Goal: Information Seeking & Learning: Understand process/instructions

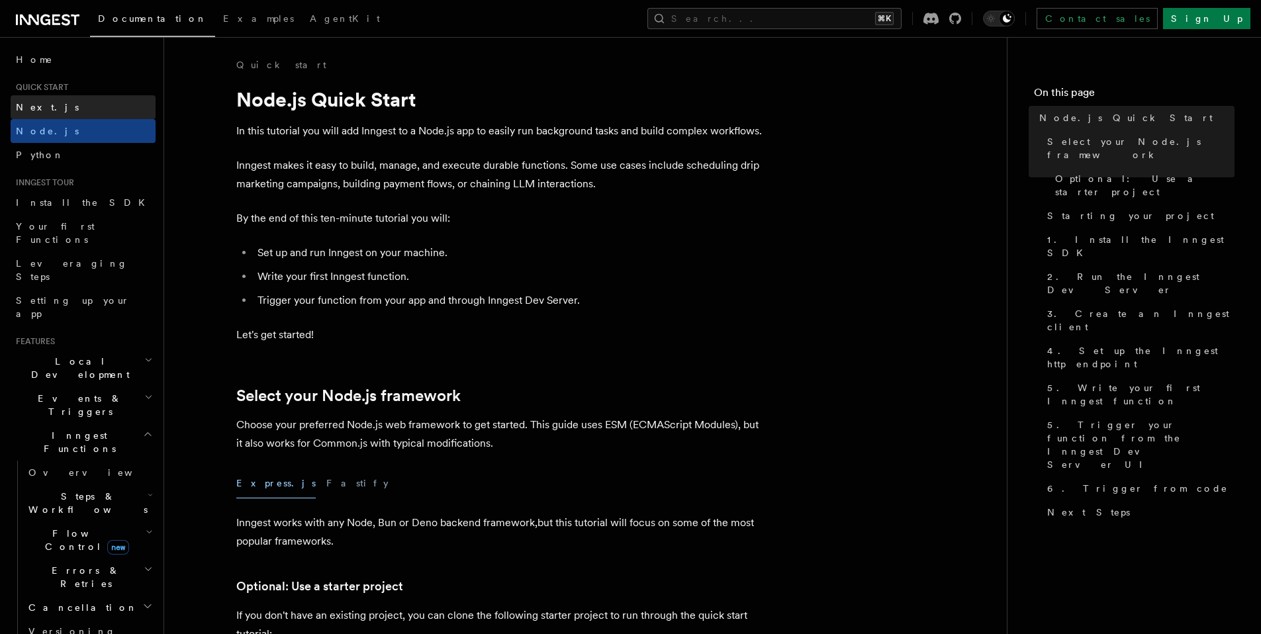
click at [41, 116] on link "Next.js" at bounding box center [83, 107] width 145 height 24
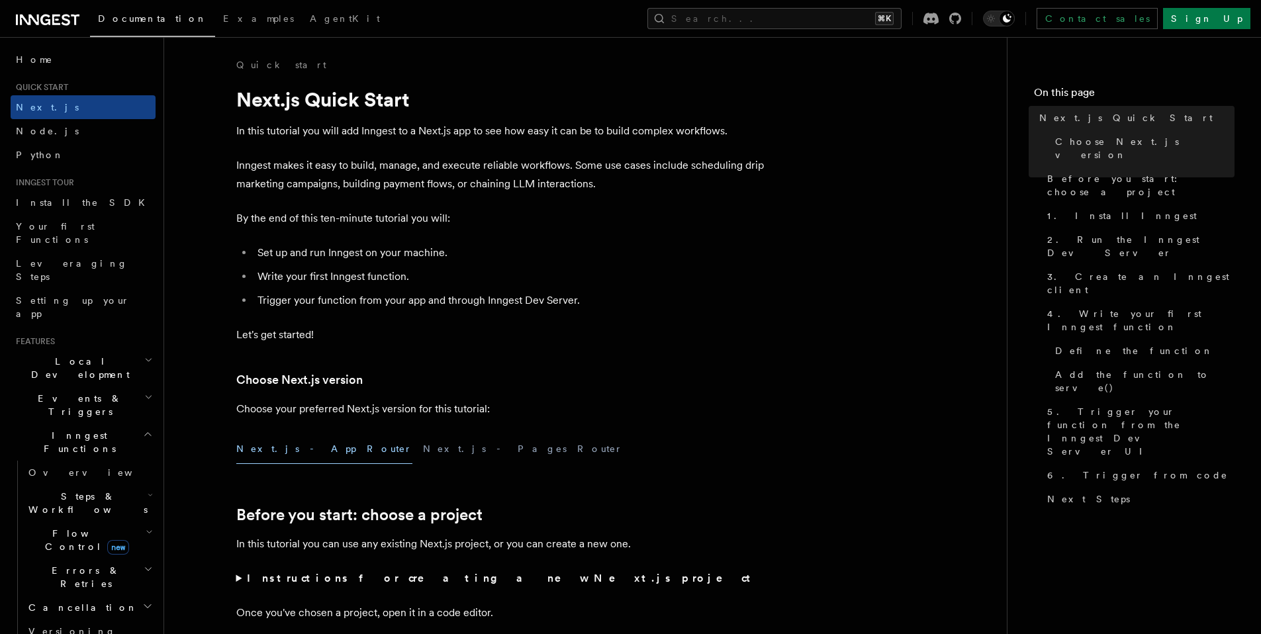
click at [1015, 25] on button "Toggle dark mode" at bounding box center [999, 19] width 32 height 16
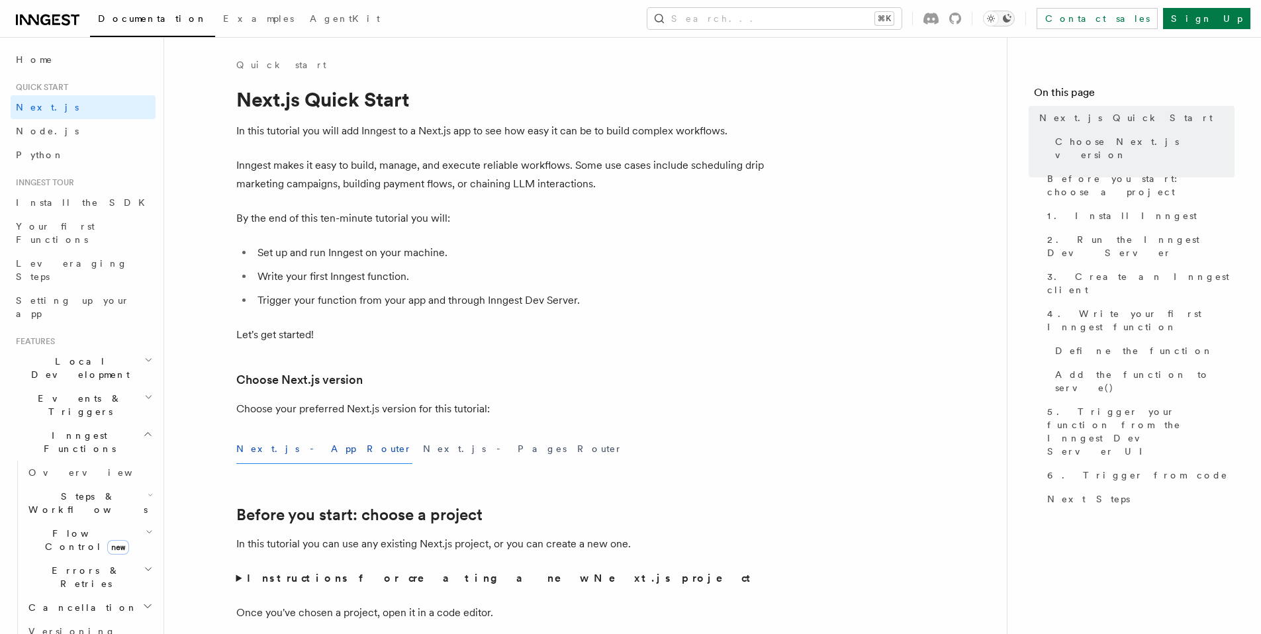
click at [999, 25] on div "Toggle dark mode" at bounding box center [991, 19] width 16 height 16
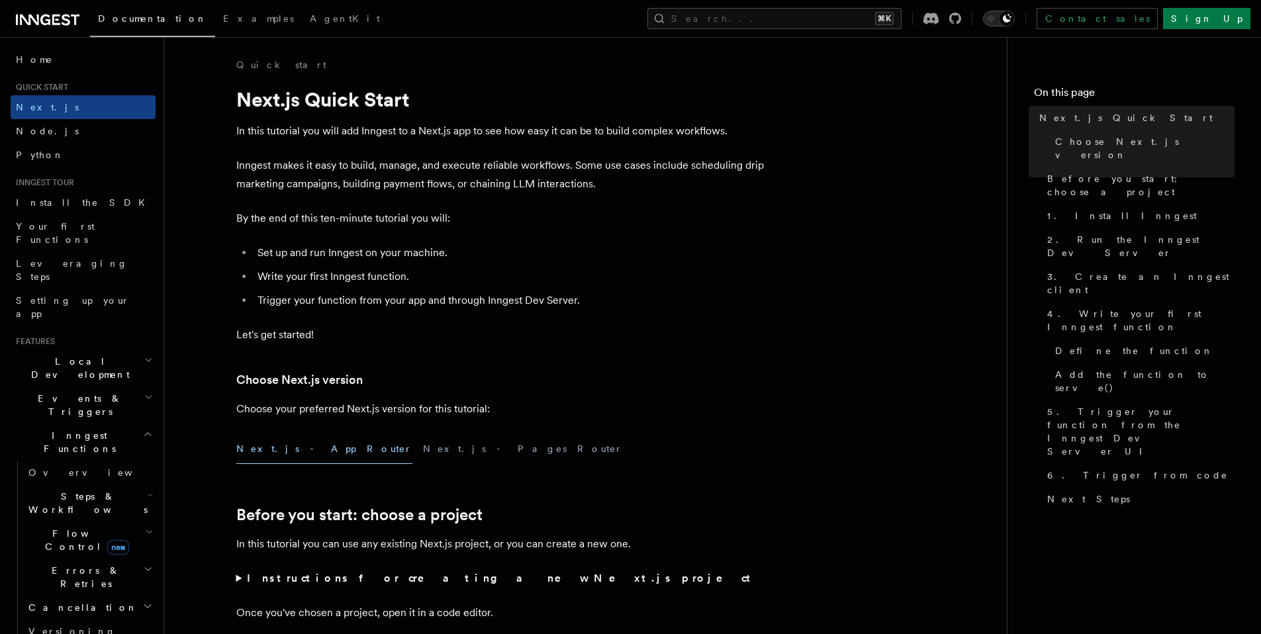
click at [902, 20] on button "Search... ⌘K" at bounding box center [774, 18] width 254 height 21
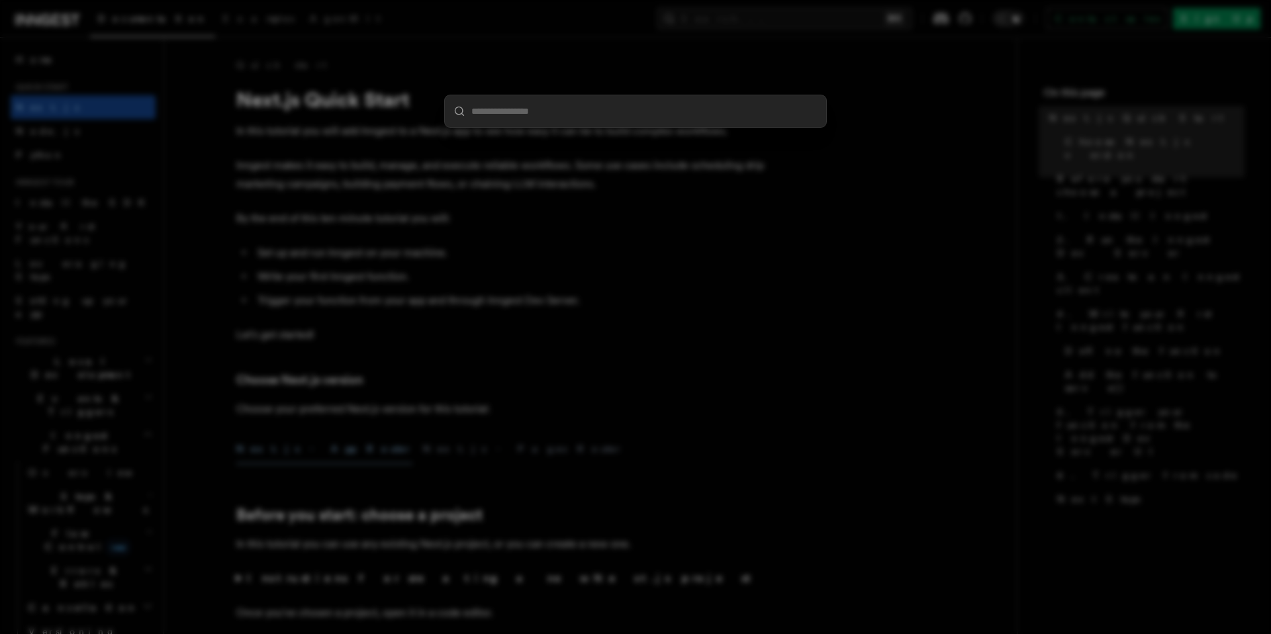
click at [937, 154] on div at bounding box center [635, 317] width 1271 height 634
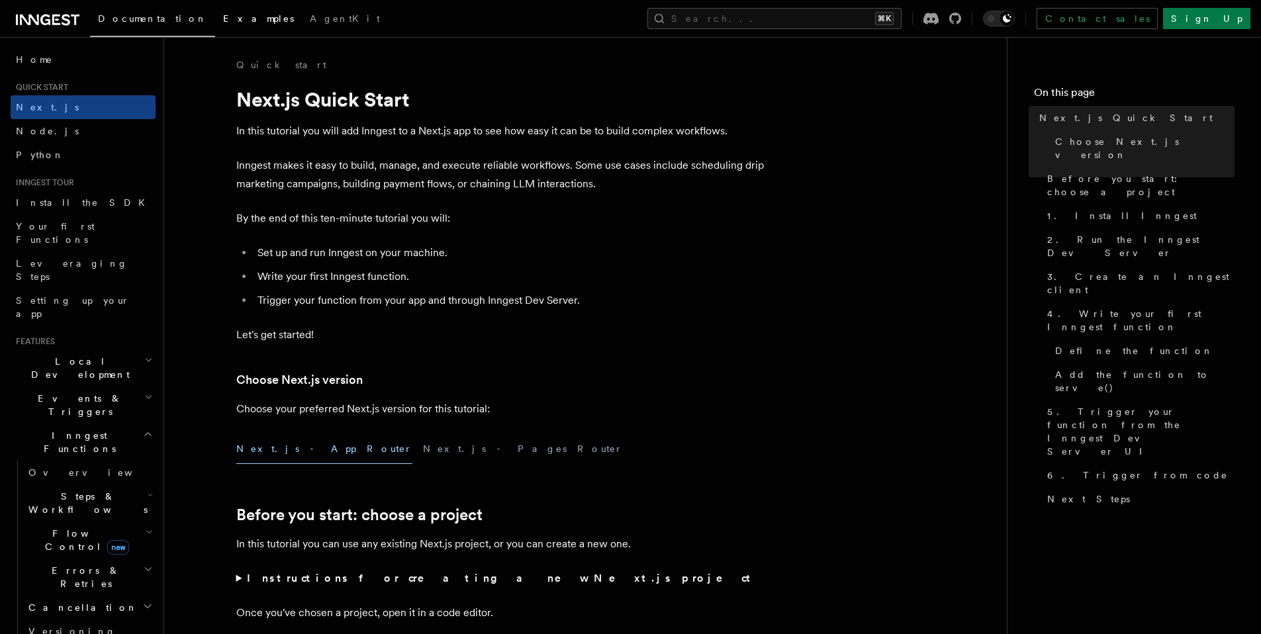
click at [215, 24] on link "Examples" at bounding box center [258, 20] width 87 height 32
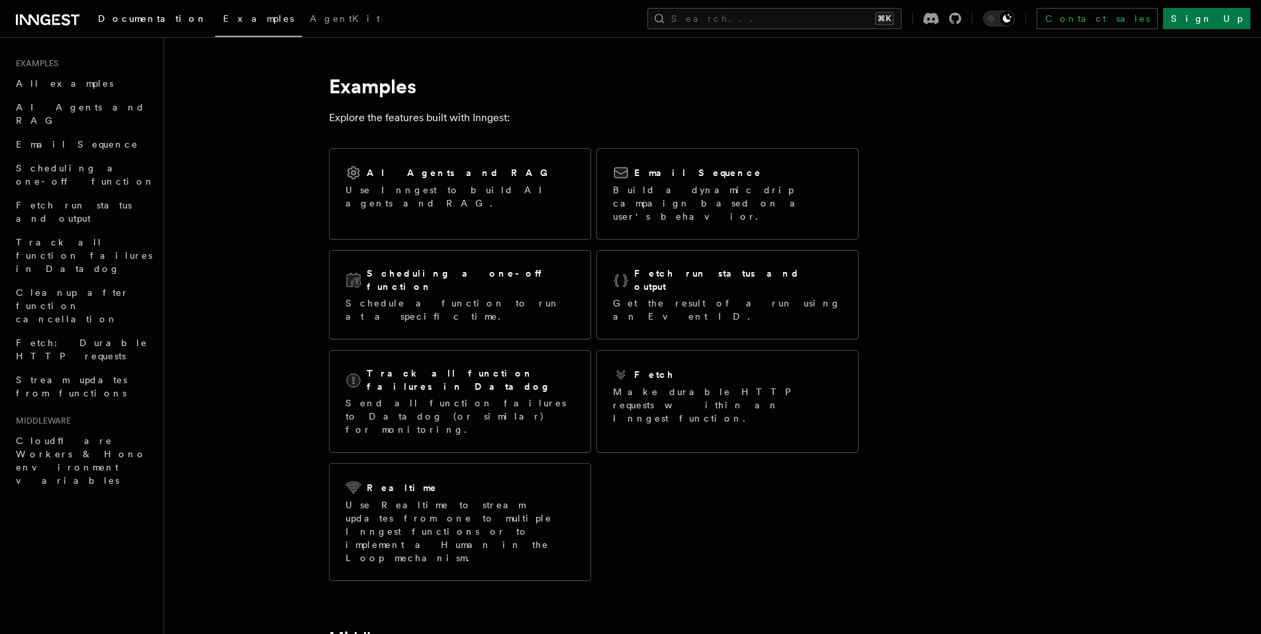
click at [158, 28] on link "Documentation" at bounding box center [152, 20] width 125 height 32
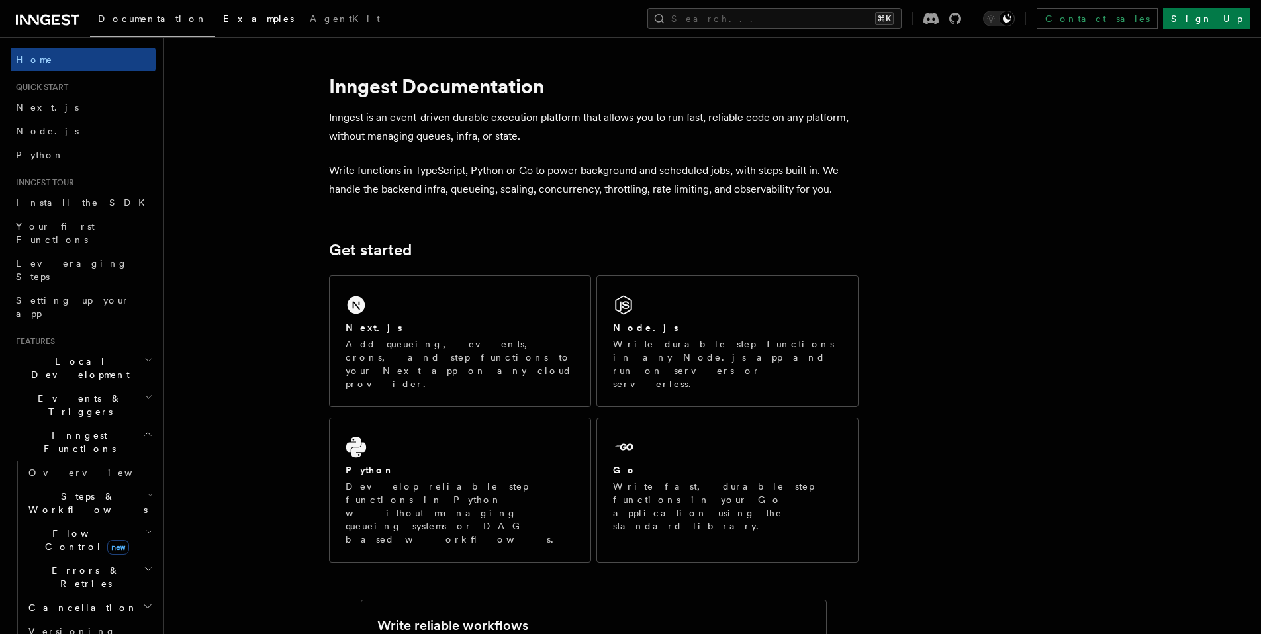
click at [215, 26] on link "Examples" at bounding box center [258, 20] width 87 height 32
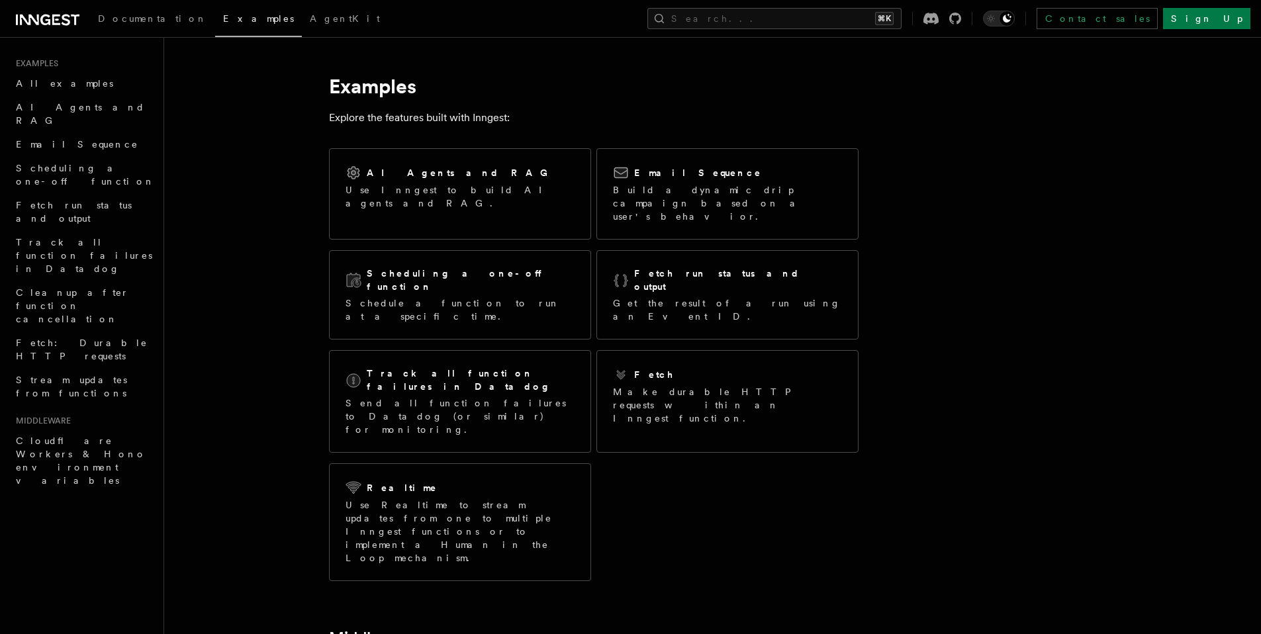
click at [232, 116] on article "Examples Explore the features built with Inngest: AI Agents and RAG Use Inngest…" at bounding box center [678, 526] width 986 height 936
click at [259, 161] on article "Examples Explore the features built with Inngest: AI Agents and RAG Use Inngest…" at bounding box center [678, 526] width 986 height 936
click at [154, 22] on span "Documentation" at bounding box center [152, 18] width 109 height 11
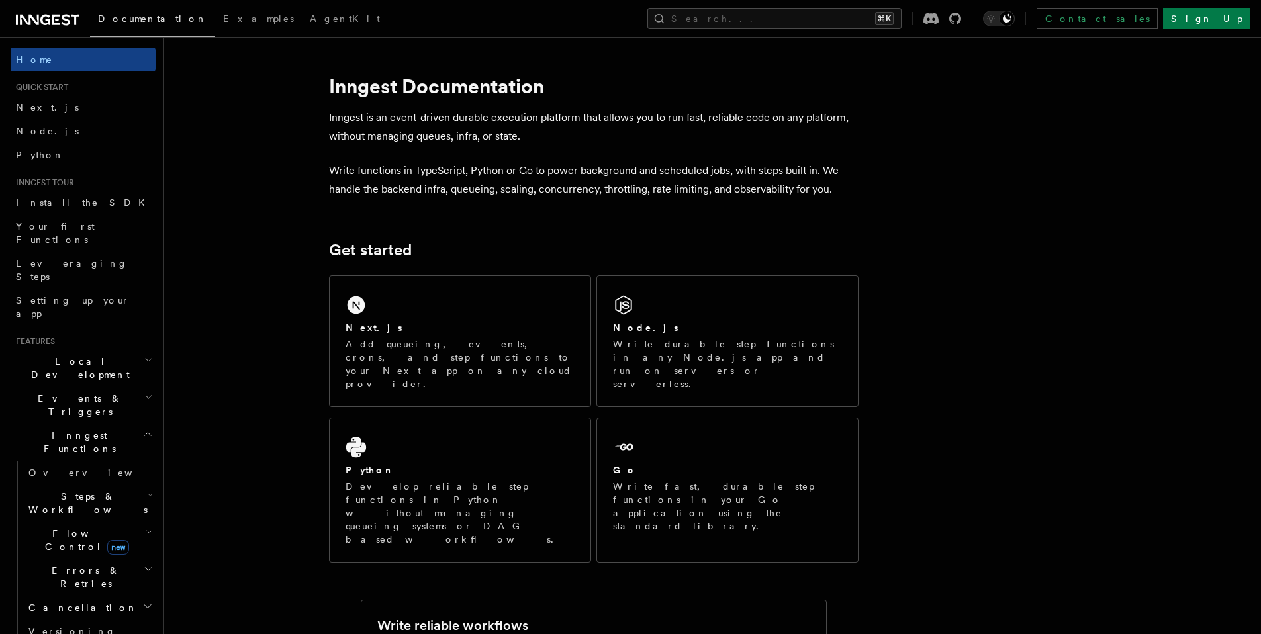
drag, startPoint x: 951, startPoint y: 115, endPoint x: 947, endPoint y: 158, distance: 42.5
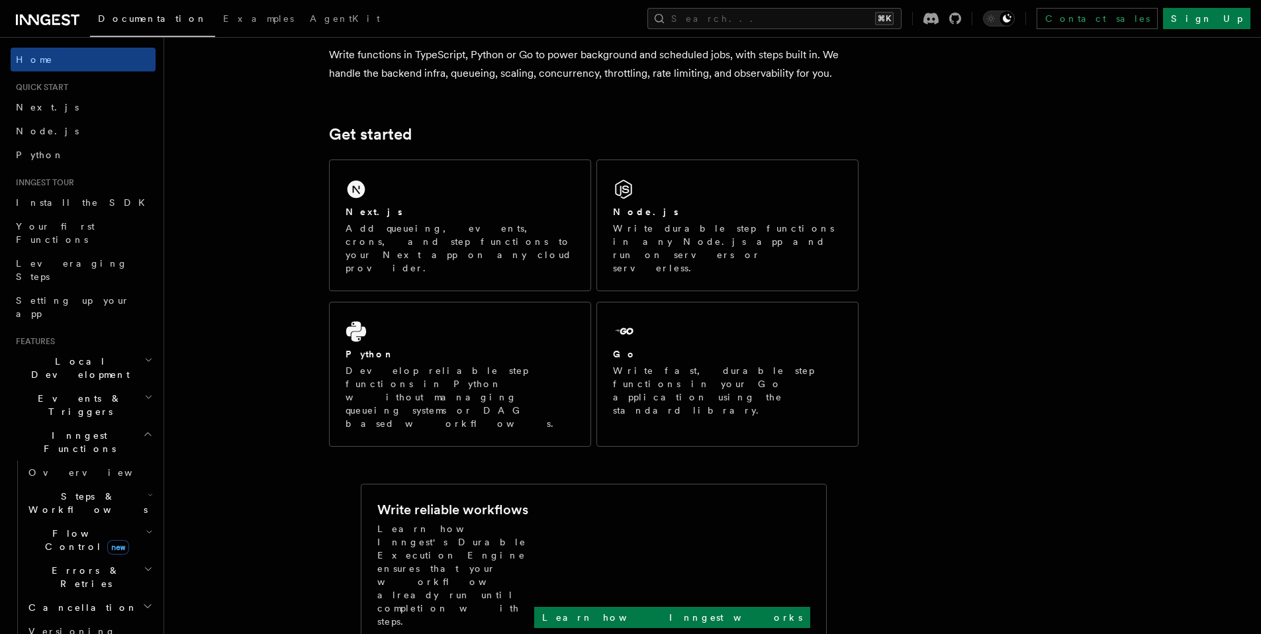
scroll to position [158, 0]
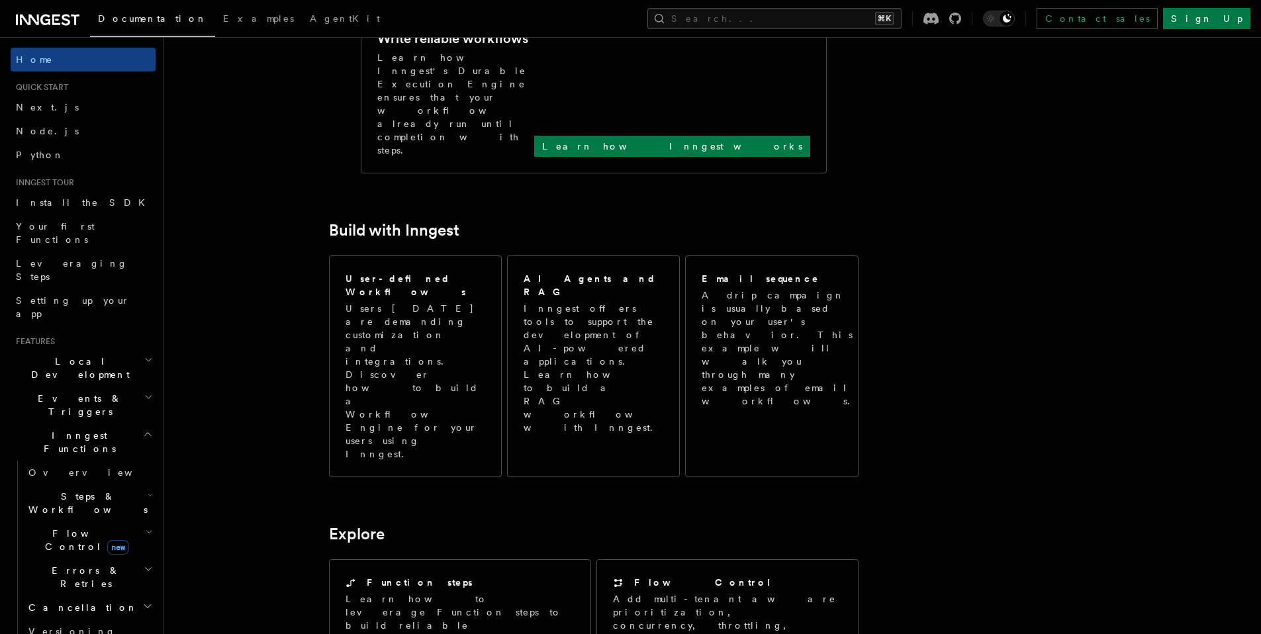
scroll to position [588, 0]
click at [903, 197] on article "Inngest Documentation Inngest is an event-driven durable execution platform tha…" at bounding box center [678, 457] width 986 height 1975
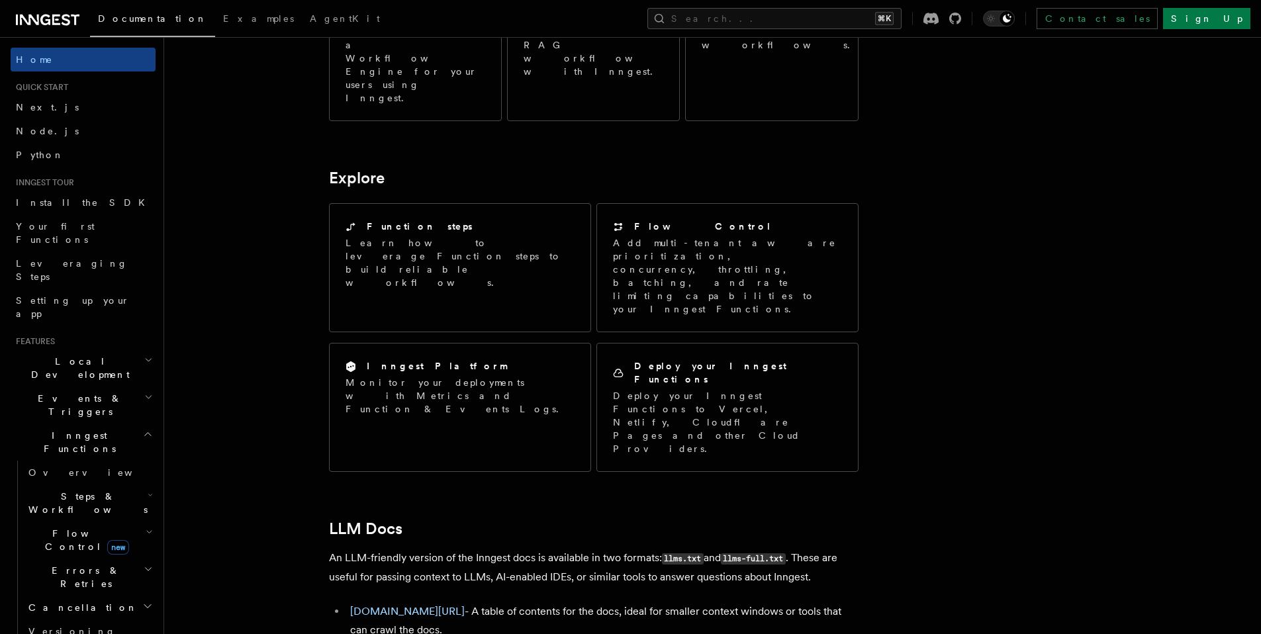
scroll to position [959, 0]
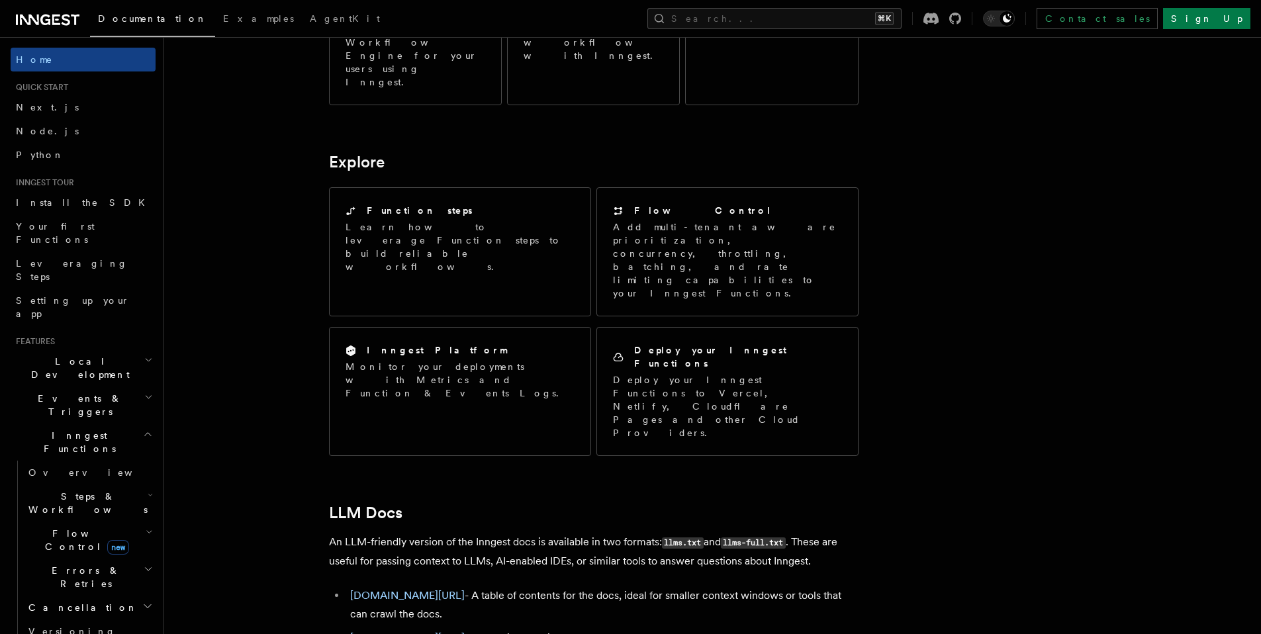
click at [23, 94] on li "Quick start Next.js Node.js Python" at bounding box center [83, 124] width 145 height 85
click at [29, 105] on span "Next.js" at bounding box center [47, 107] width 63 height 11
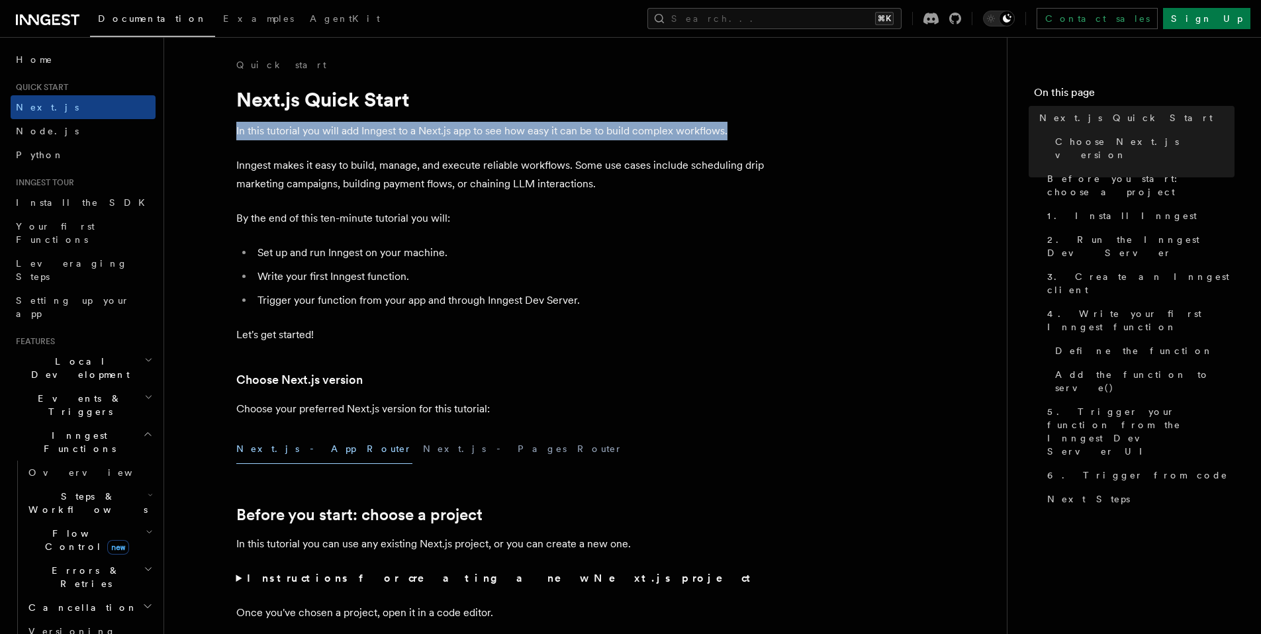
drag, startPoint x: 231, startPoint y: 130, endPoint x: 750, endPoint y: 138, distance: 519.0
click at [750, 138] on p "In this tutorial you will add Inngest to a Next.js app to see how easy it can b…" at bounding box center [501, 131] width 530 height 19
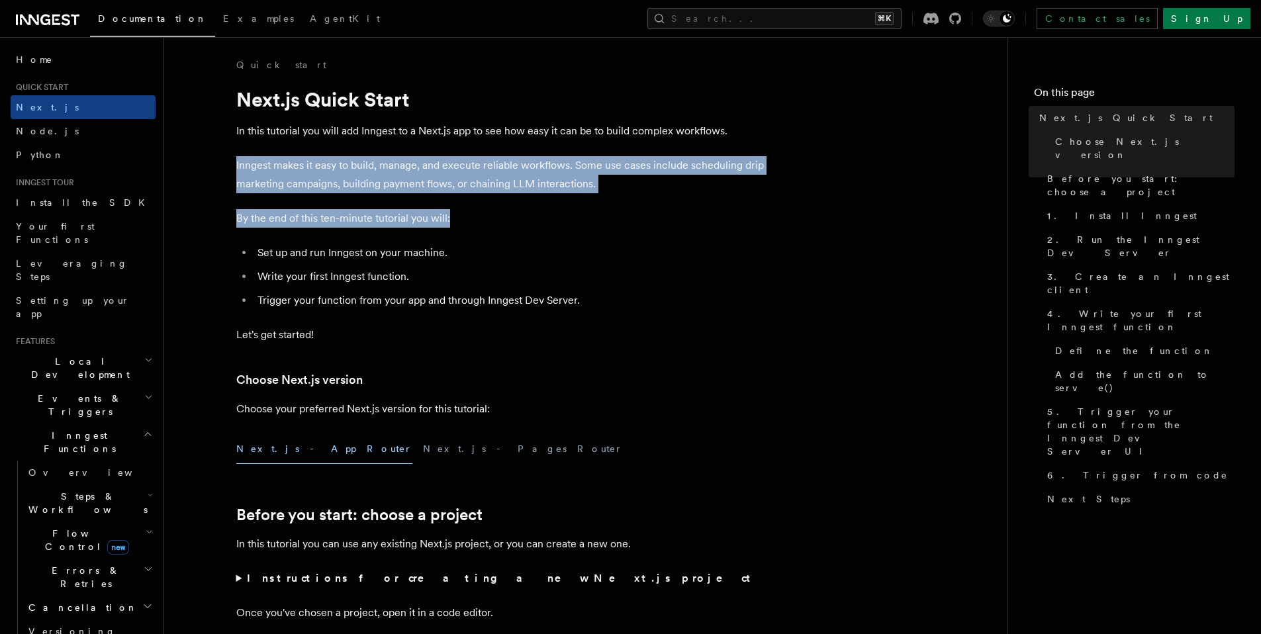
drag, startPoint x: 237, startPoint y: 163, endPoint x: 618, endPoint y: 211, distance: 383.7
click at [592, 172] on p "Inngest makes it easy to build, manage, and execute reliable workflows. Some us…" at bounding box center [501, 174] width 530 height 37
drag, startPoint x: 593, startPoint y: 186, endPoint x: 218, endPoint y: 163, distance: 375.4
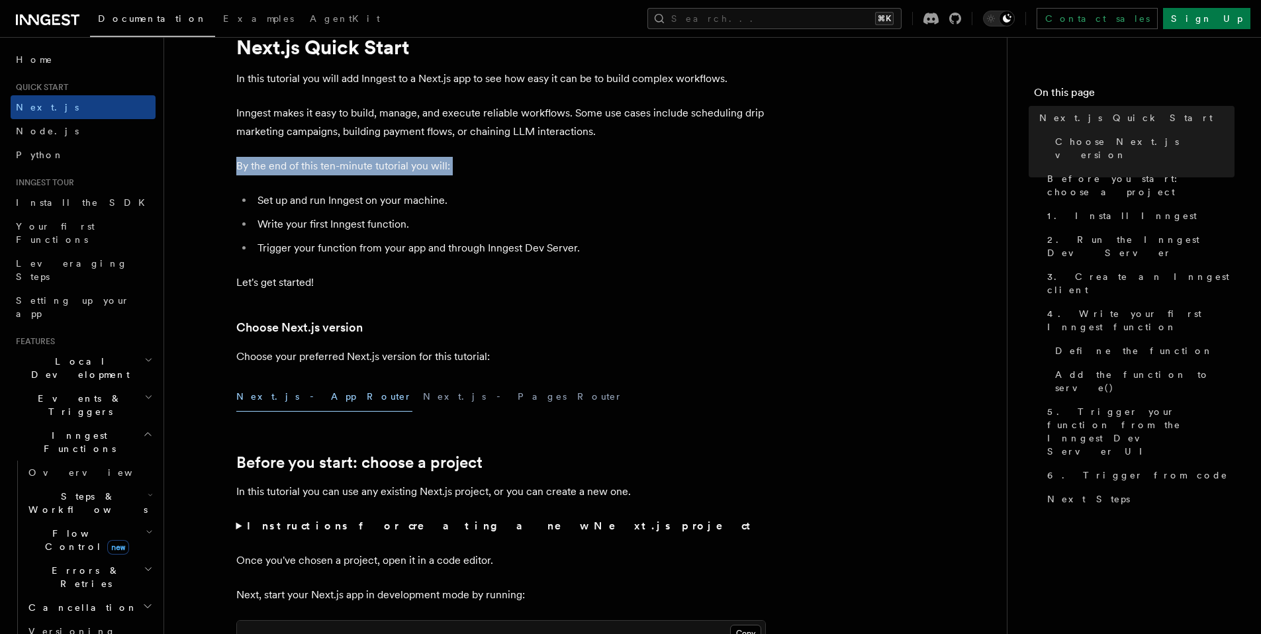
drag, startPoint x: 234, startPoint y: 171, endPoint x: 477, endPoint y: 197, distance: 243.6
click at [488, 173] on p "By the end of this ten-minute tutorial you will:" at bounding box center [501, 166] width 530 height 19
click at [489, 169] on p "By the end of this ten-minute tutorial you will:" at bounding box center [501, 166] width 530 height 19
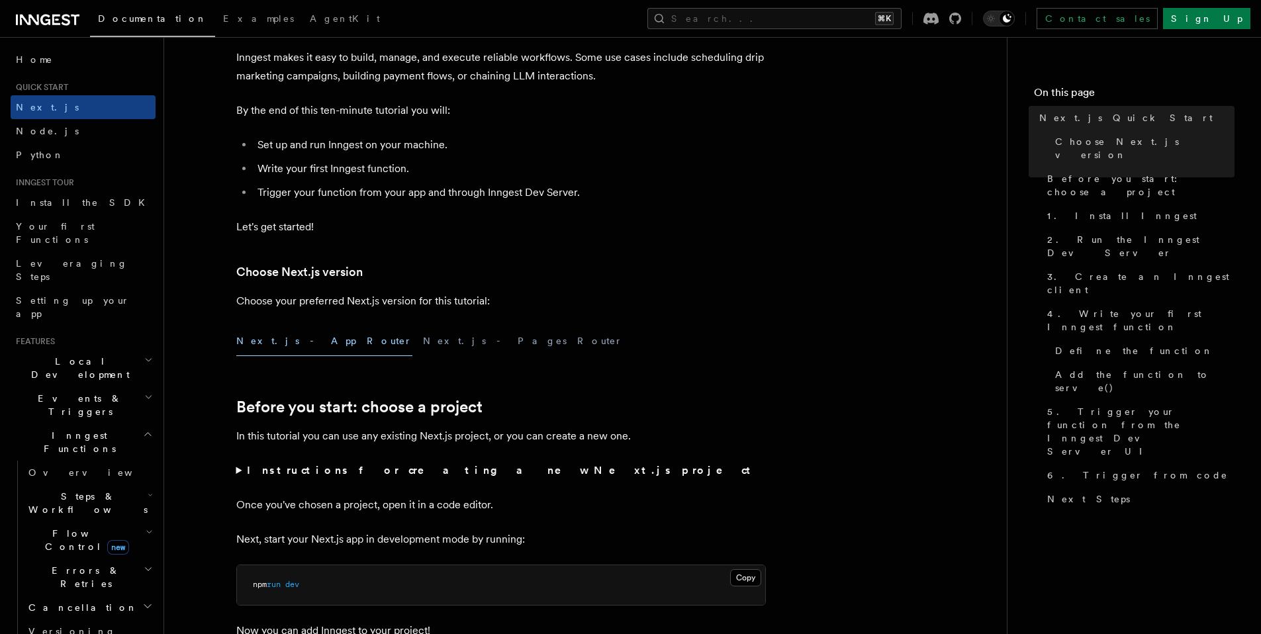
scroll to position [109, 0]
drag, startPoint x: 265, startPoint y: 146, endPoint x: 493, endPoint y: 147, distance: 228.4
click at [494, 148] on li "Set up and run Inngest on your machine." at bounding box center [510, 144] width 512 height 19
click at [289, 183] on li "Trigger your function from your app and through Inngest Dev Server." at bounding box center [510, 192] width 512 height 19
drag, startPoint x: 251, startPoint y: 166, endPoint x: 482, endPoint y: 170, distance: 231.0
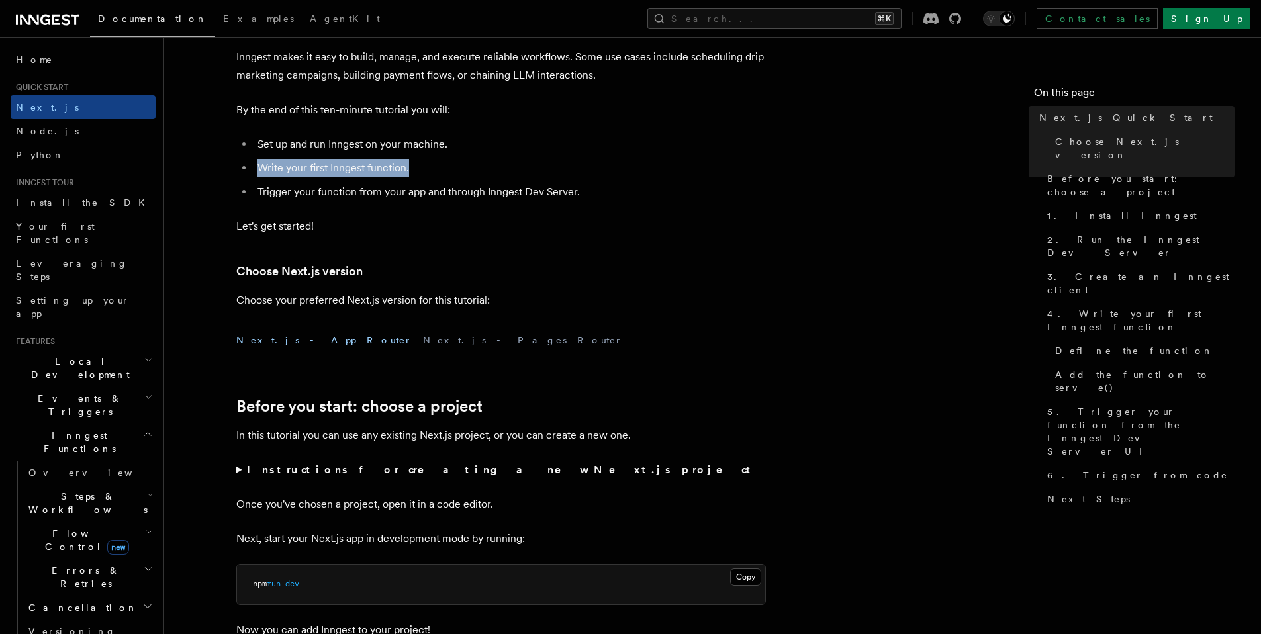
click at [482, 170] on ul "Set up and run Inngest on your machine. Write your first Inngest function. Trig…" at bounding box center [501, 168] width 530 height 66
click at [482, 170] on li "Write your first Inngest function." at bounding box center [510, 168] width 512 height 19
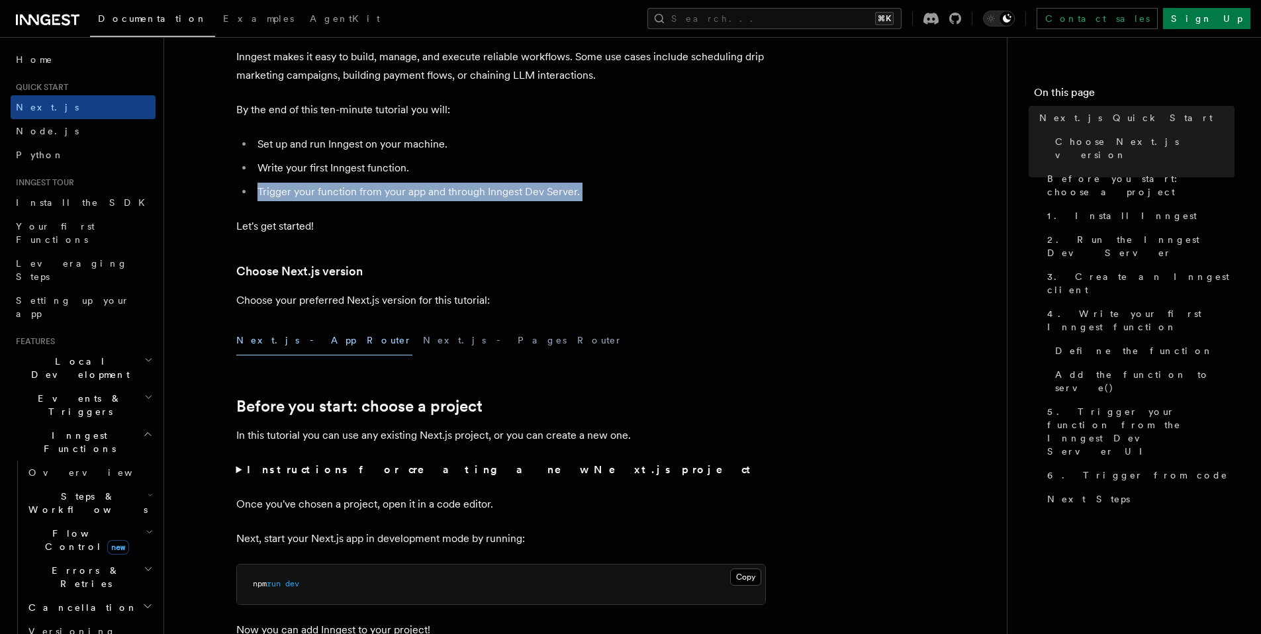
drag, startPoint x: 252, startPoint y: 192, endPoint x: 661, endPoint y: 209, distance: 408.7
click at [487, 274] on h3 "Choose Next.js version" at bounding box center [501, 271] width 530 height 19
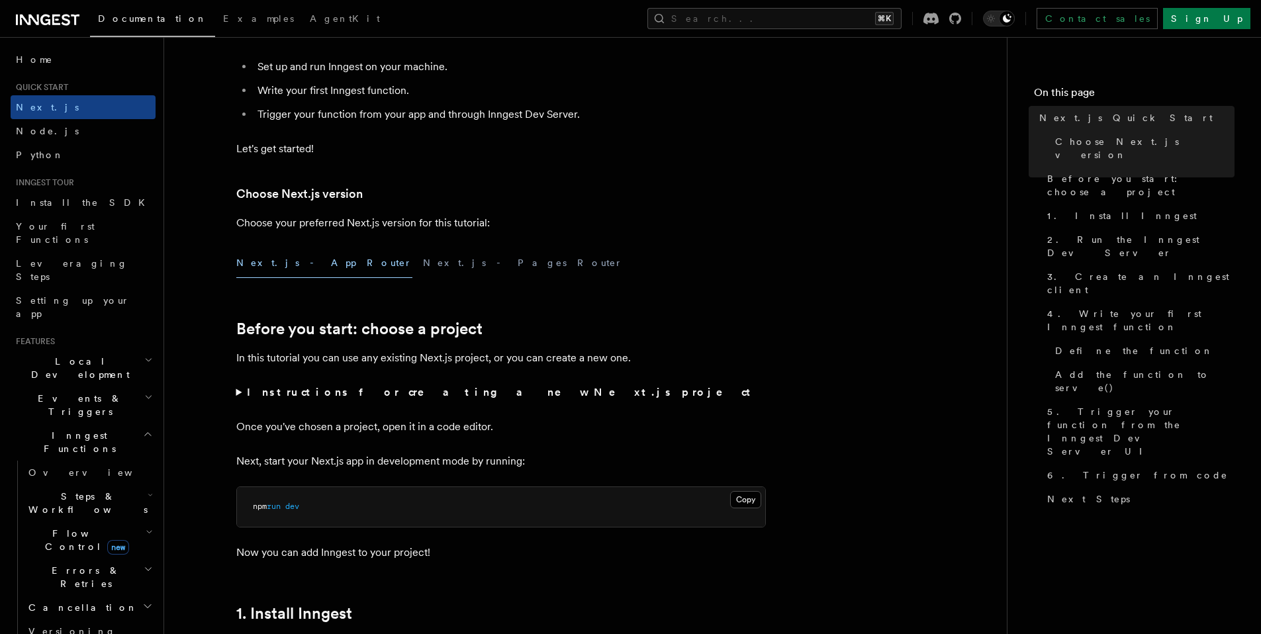
scroll to position [201, 0]
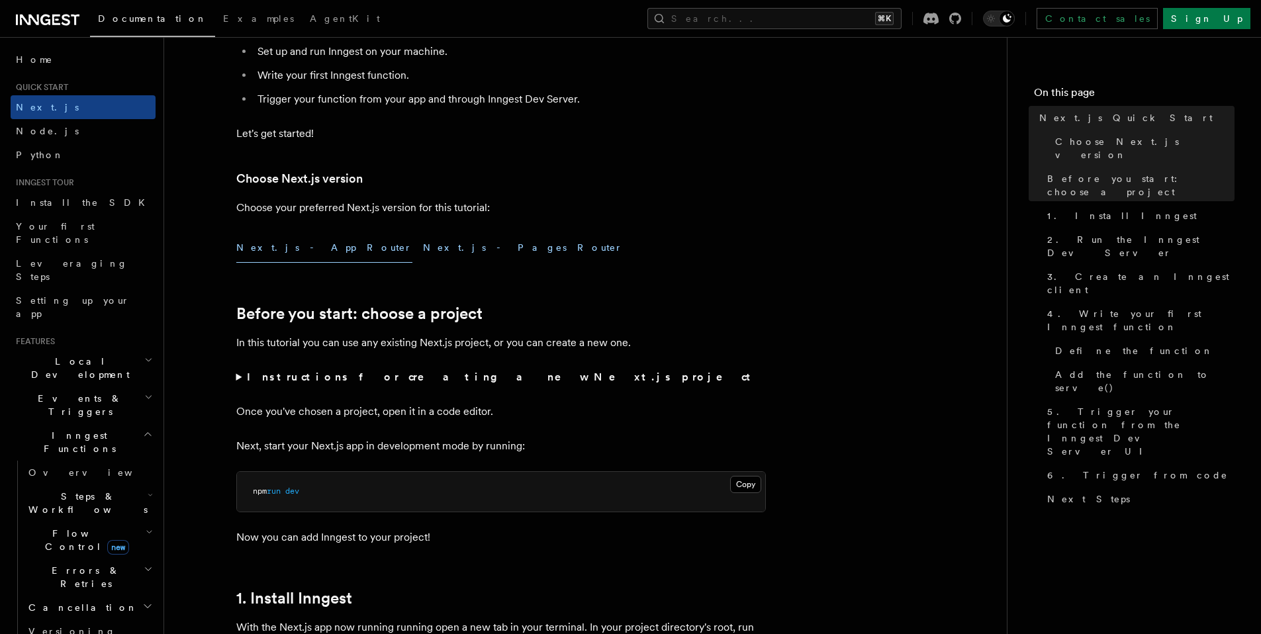
click at [423, 256] on button "Next.js - Pages Router" at bounding box center [523, 248] width 200 height 30
click at [293, 250] on button "Next.js - App Router" at bounding box center [324, 248] width 176 height 30
click at [423, 250] on button "Next.js - Pages Router" at bounding box center [523, 248] width 200 height 30
click at [256, 250] on button "Next.js - App Router" at bounding box center [324, 248] width 176 height 30
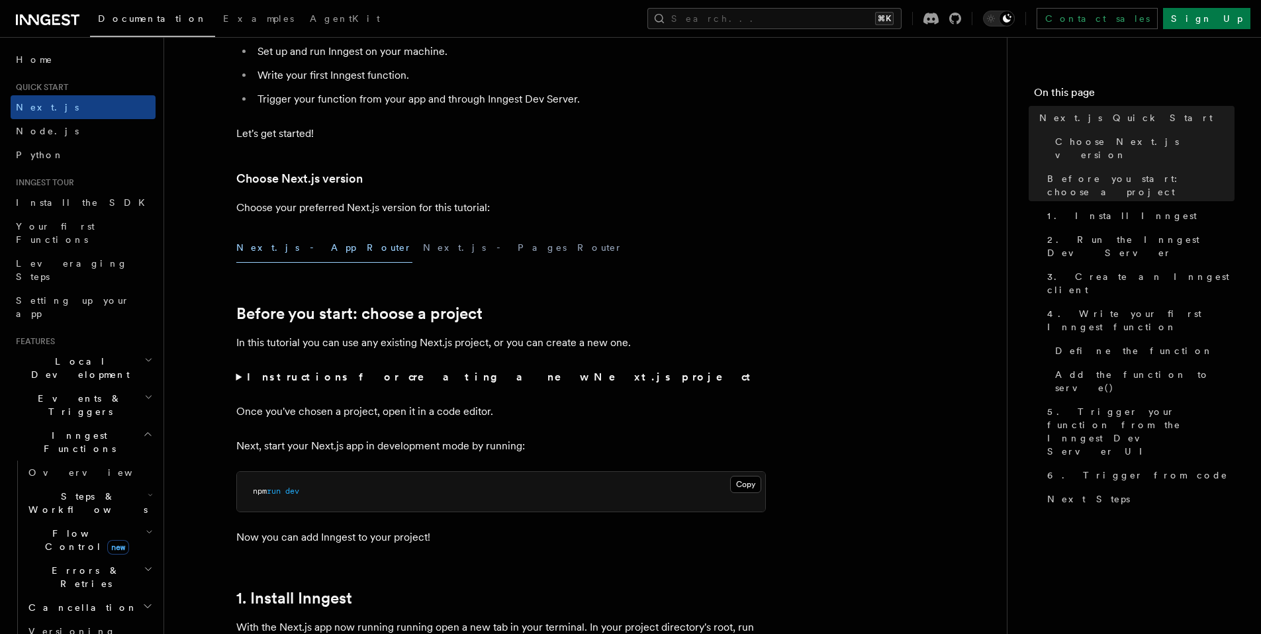
click at [524, 247] on div "Next.js - App Router Next.js - Pages Router" at bounding box center [501, 248] width 530 height 30
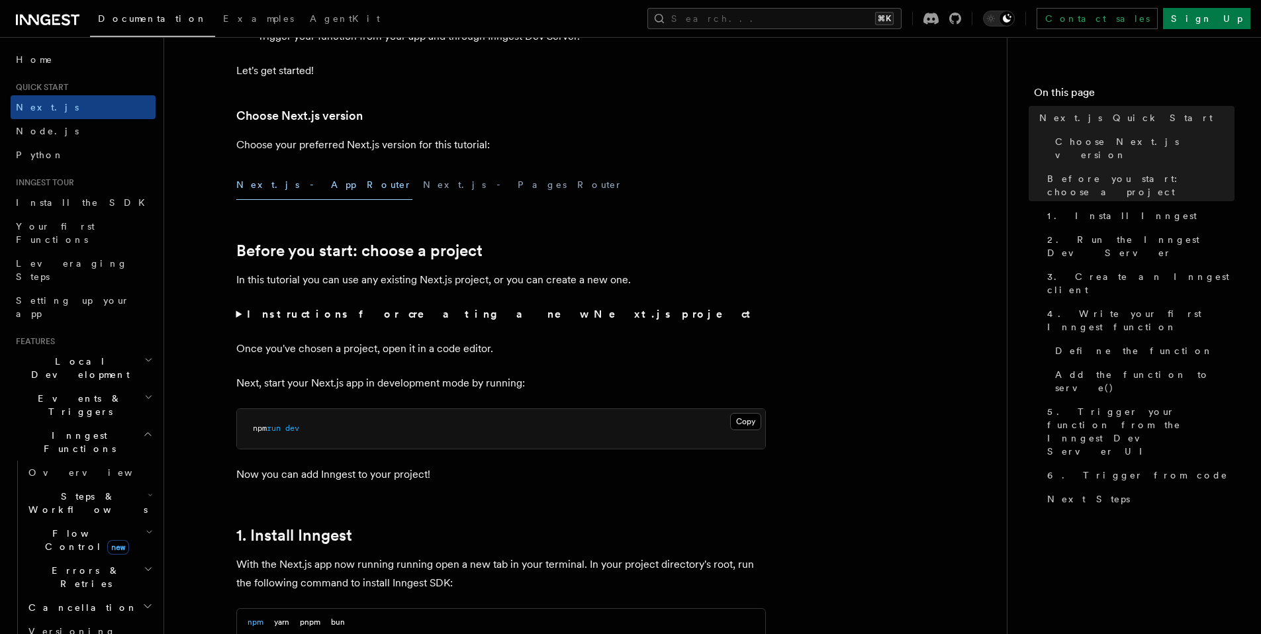
scroll to position [271, 0]
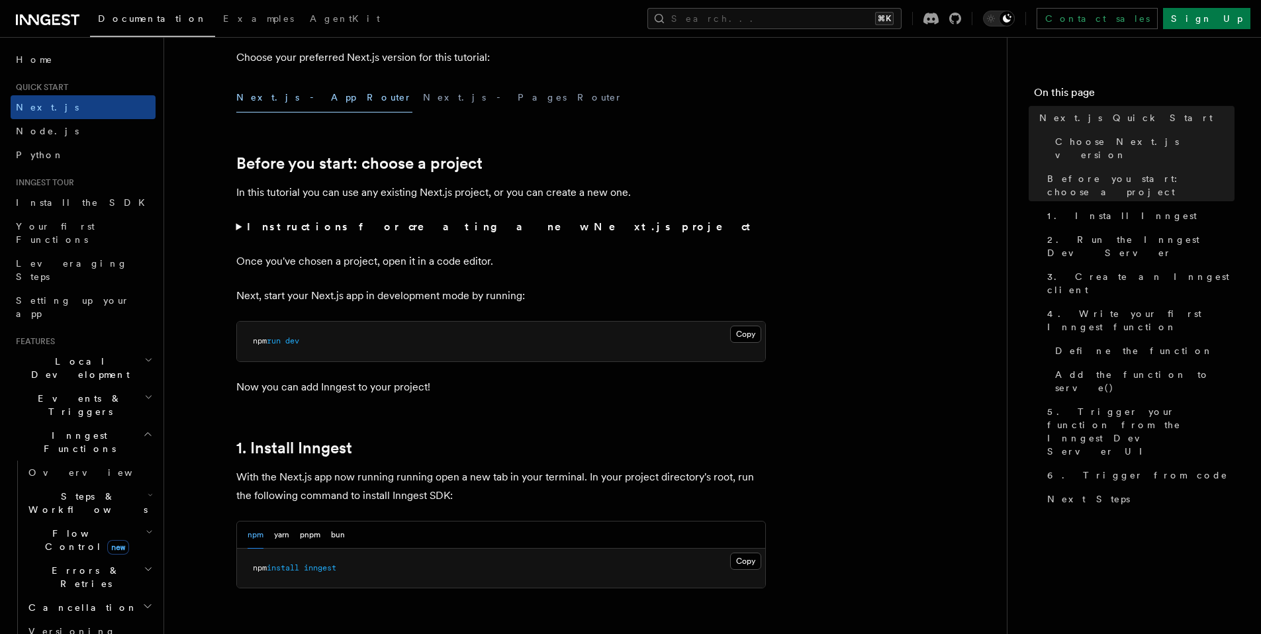
scroll to position [359, 0]
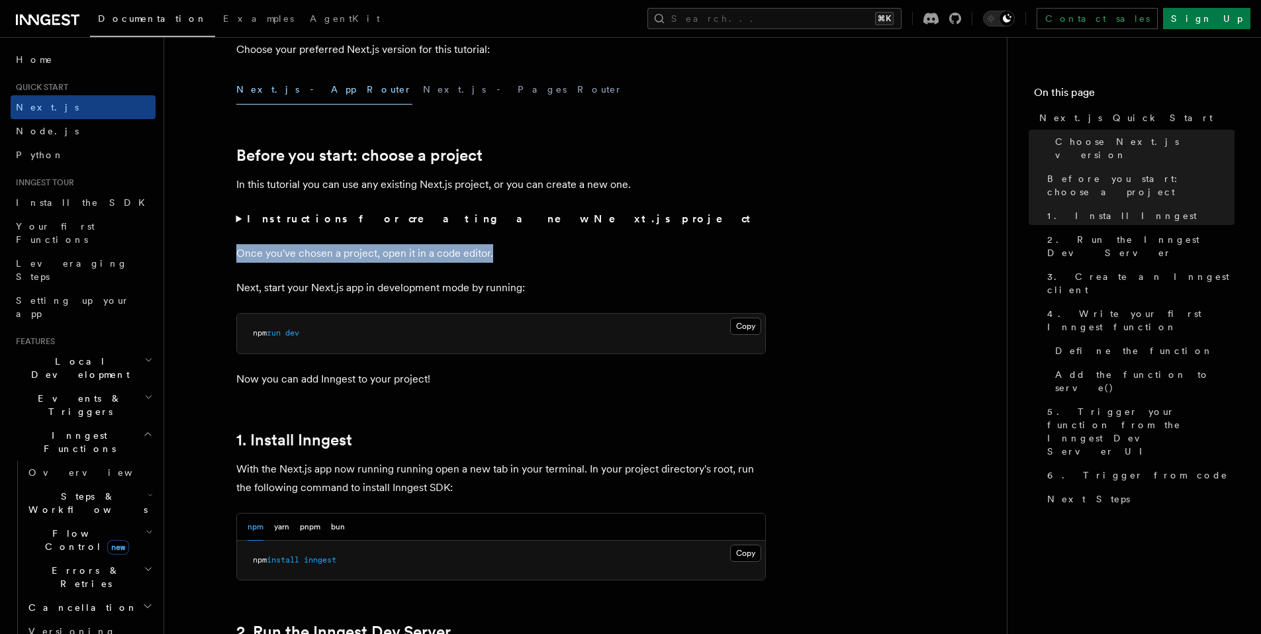
drag, startPoint x: 220, startPoint y: 245, endPoint x: 538, endPoint y: 249, distance: 317.8
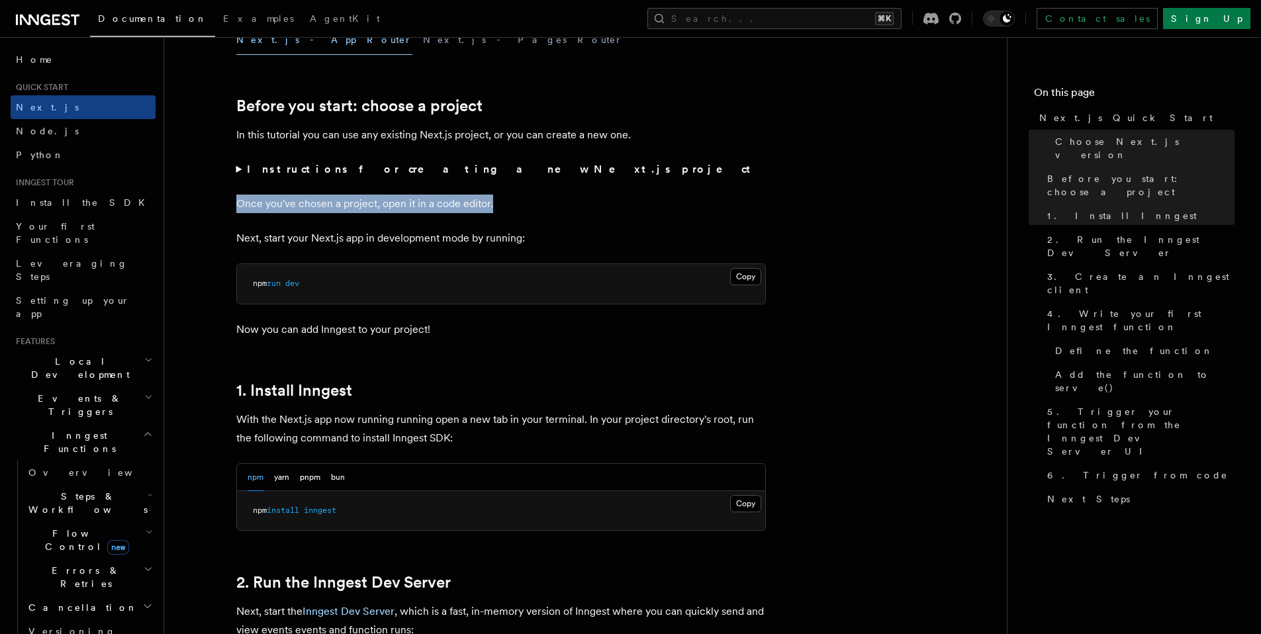
scroll to position [508, 0]
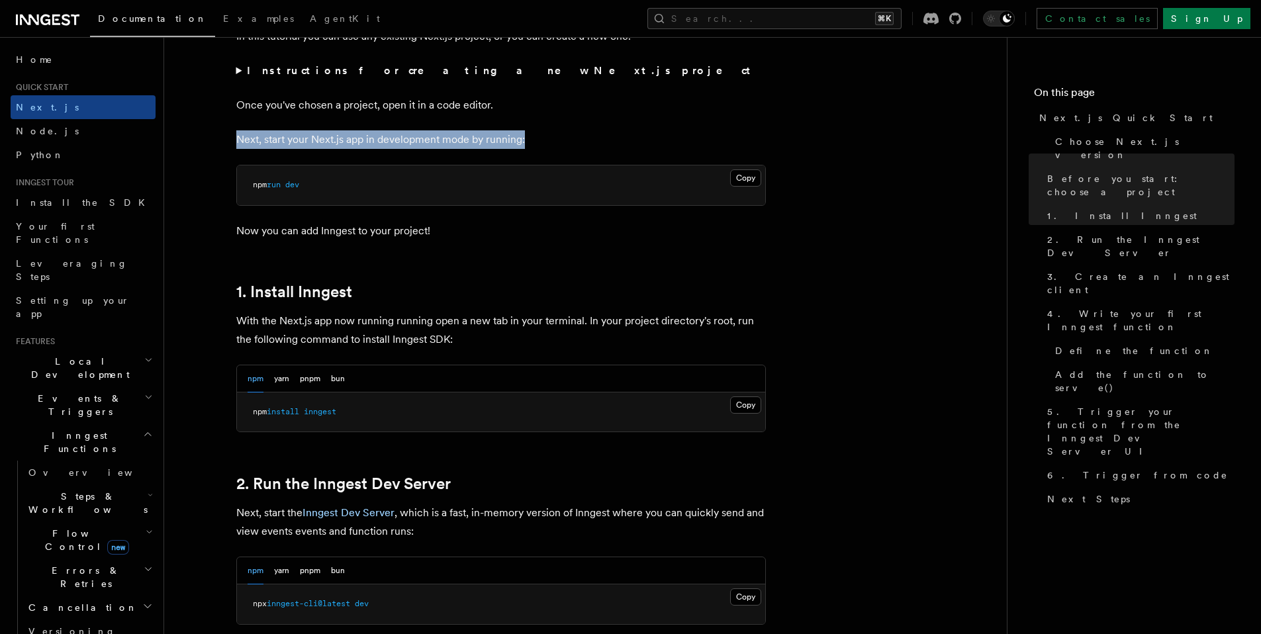
drag, startPoint x: 238, startPoint y: 138, endPoint x: 534, endPoint y: 142, distance: 295.2
click at [534, 142] on p "Next, start your Next.js app in development mode by running:" at bounding box center [501, 139] width 530 height 19
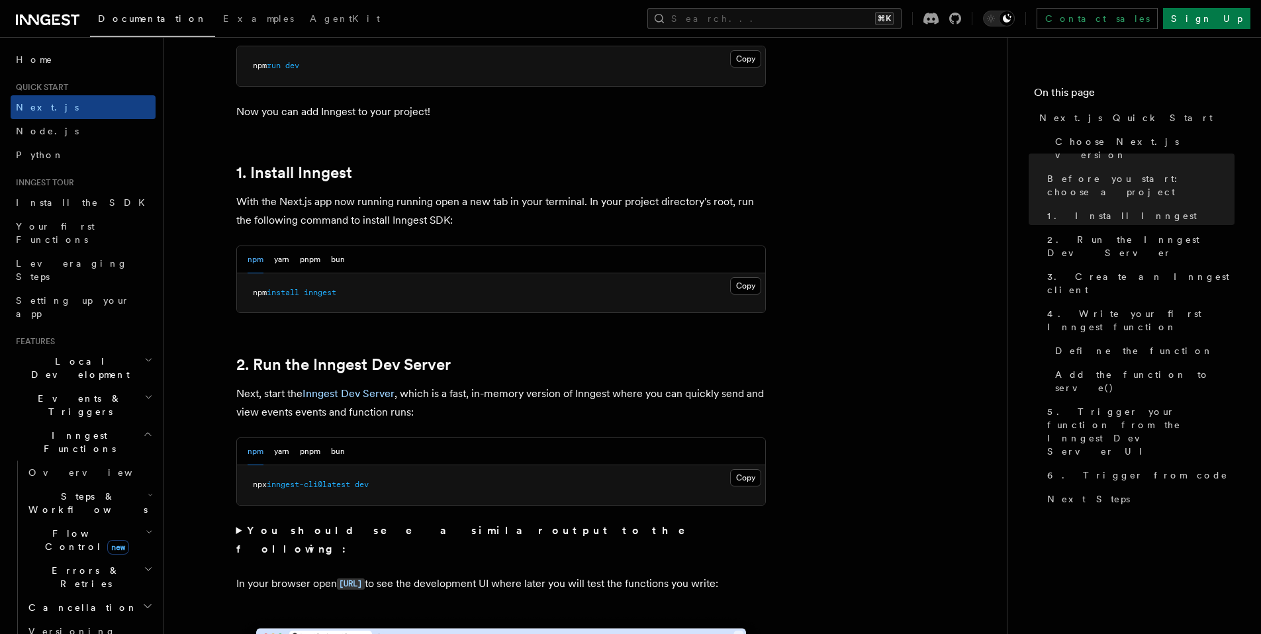
scroll to position [631, 0]
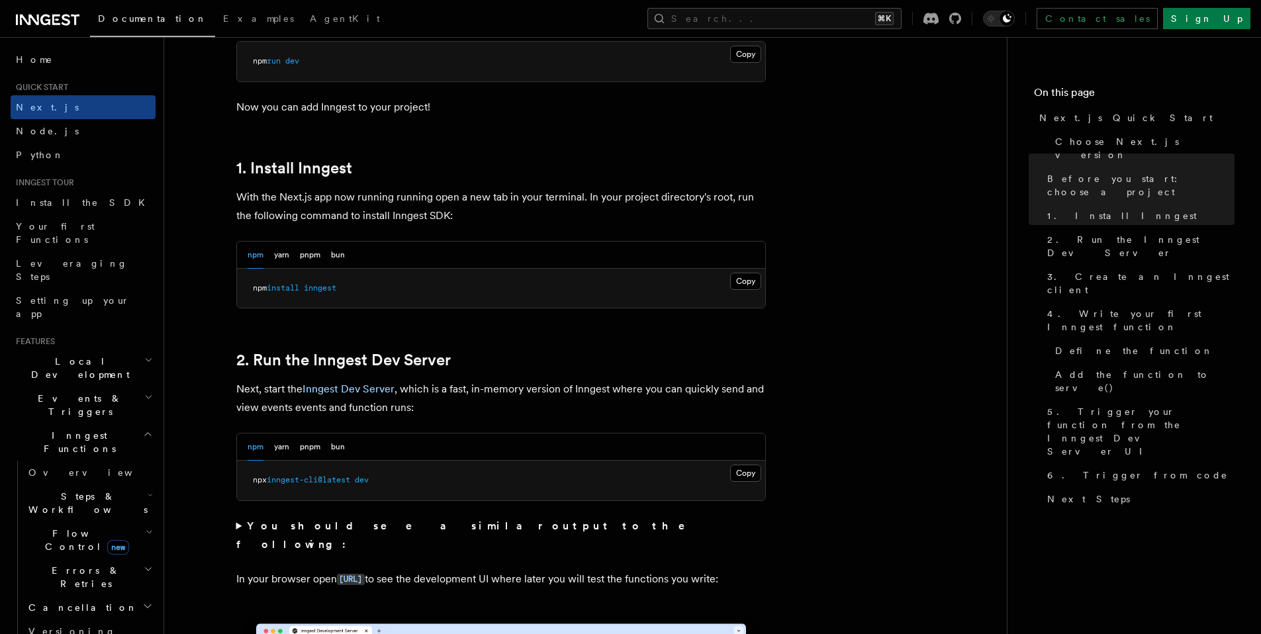
drag, startPoint x: 355, startPoint y: 202, endPoint x: 551, endPoint y: 215, distance: 196.4
click at [552, 215] on p "With the Next.js app now running running open a new tab in your terminal. In yo…" at bounding box center [501, 206] width 530 height 37
click at [514, 202] on p "With the Next.js app now running running open a new tab in your terminal. In yo…" at bounding box center [501, 206] width 530 height 37
click at [526, 219] on p "With the Next.js app now running running open a new tab in your terminal. In yo…" at bounding box center [501, 206] width 530 height 37
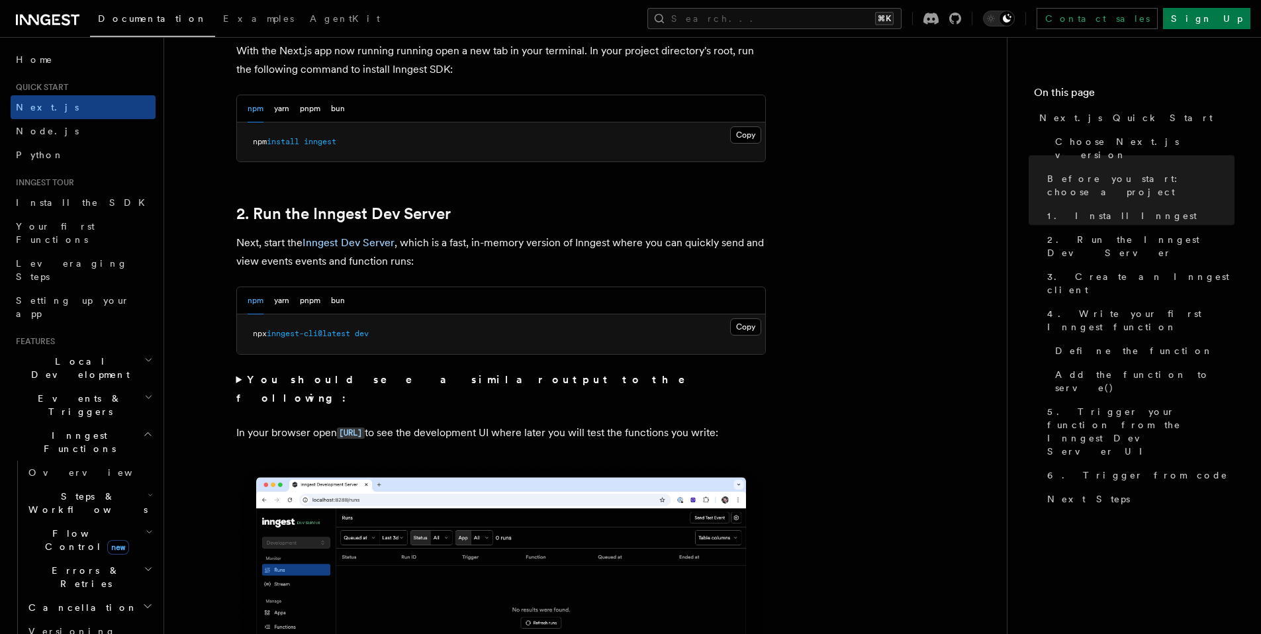
scroll to position [783, 0]
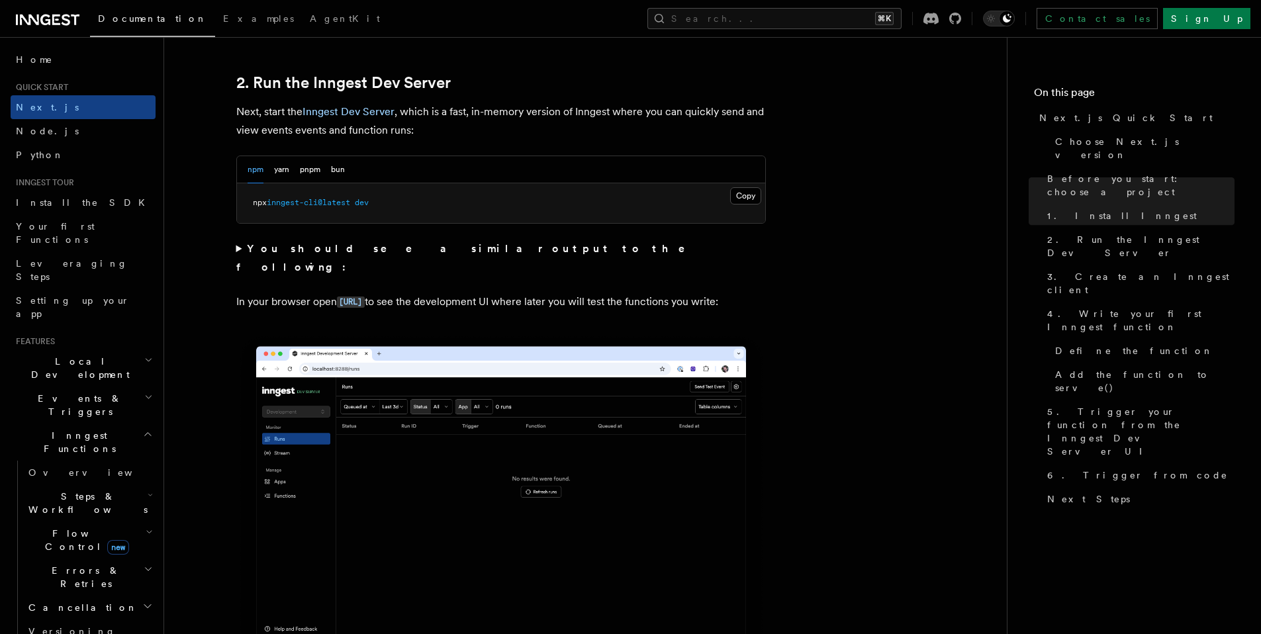
scroll to position [972, 0]
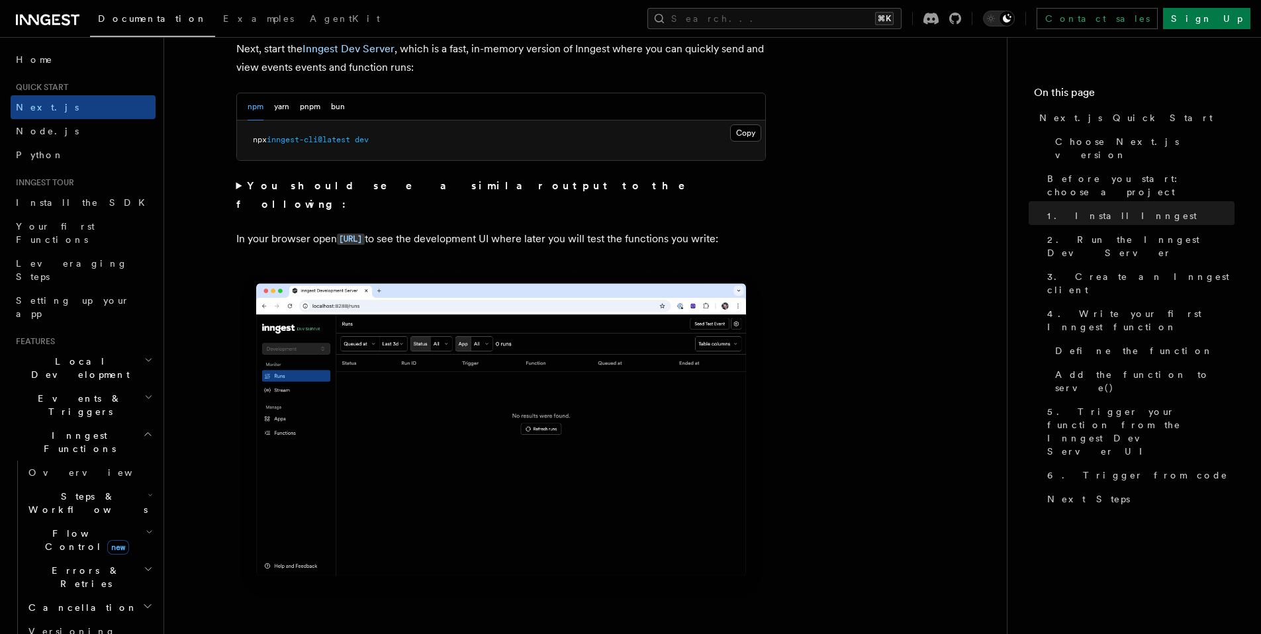
click at [451, 184] on strong "You should see a similar output to the following:" at bounding box center [470, 194] width 468 height 31
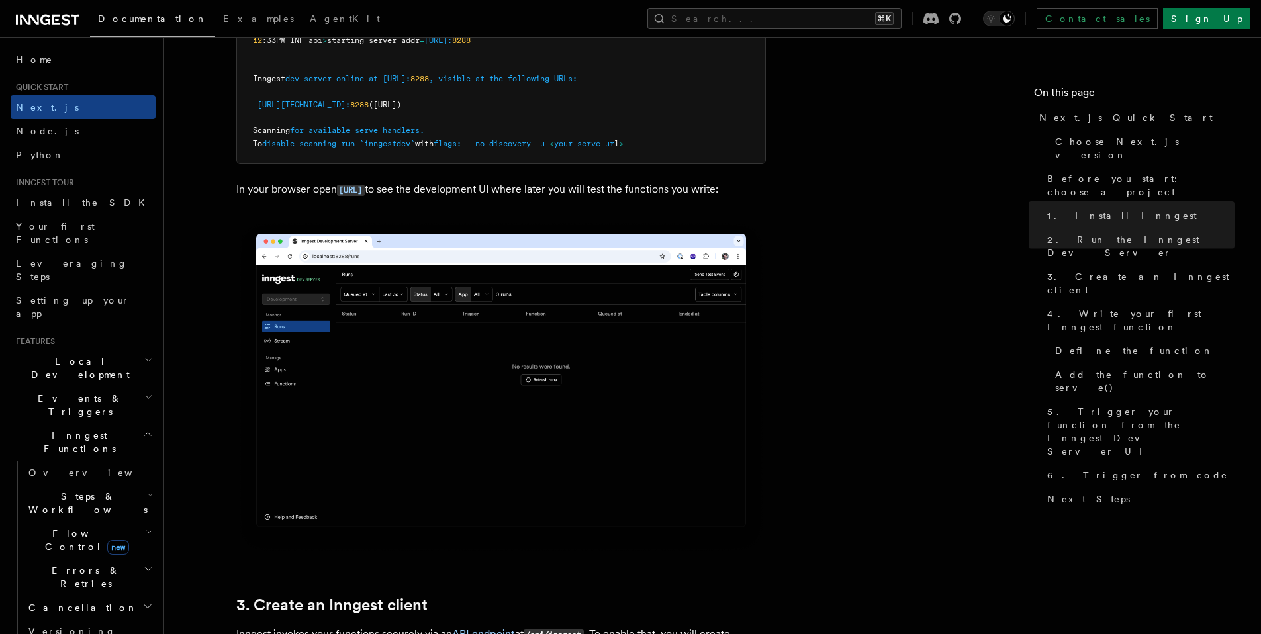
scroll to position [1312, 0]
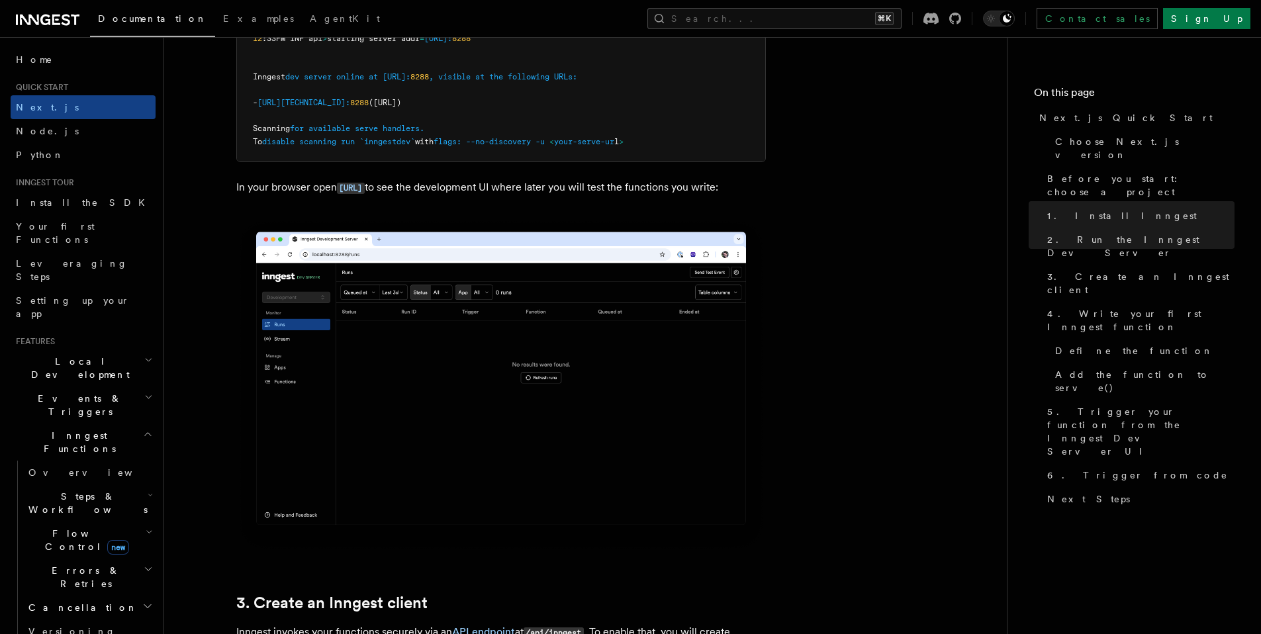
click at [240, 219] on img at bounding box center [501, 384] width 530 height 333
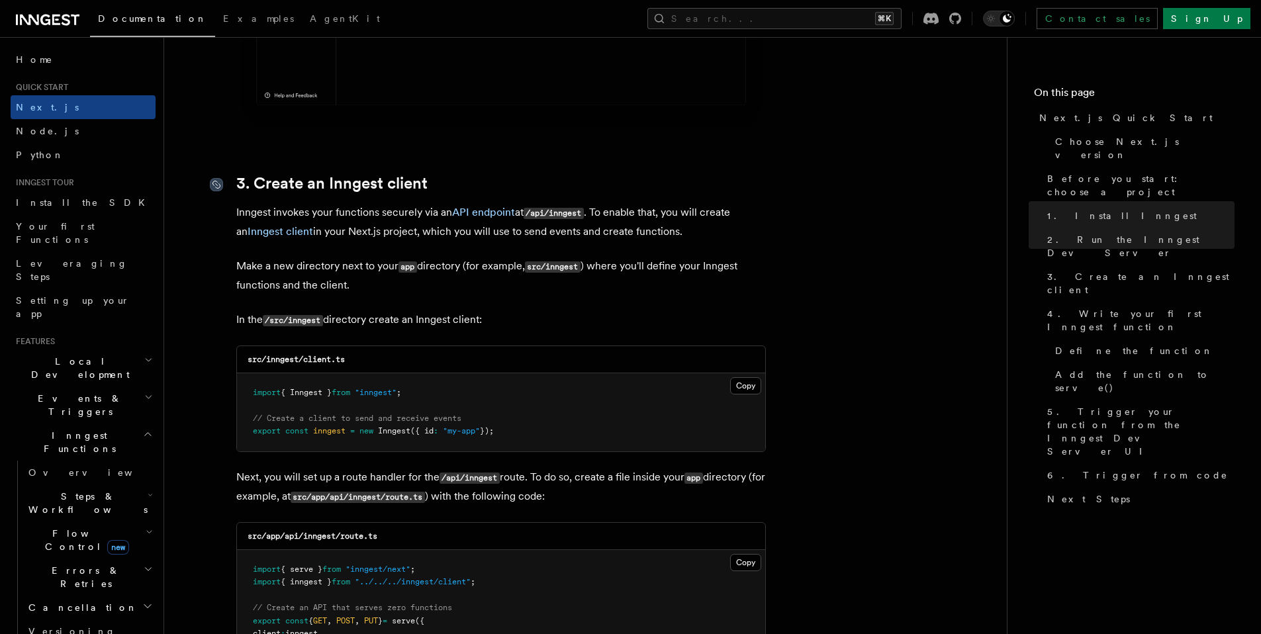
scroll to position [1744, 0]
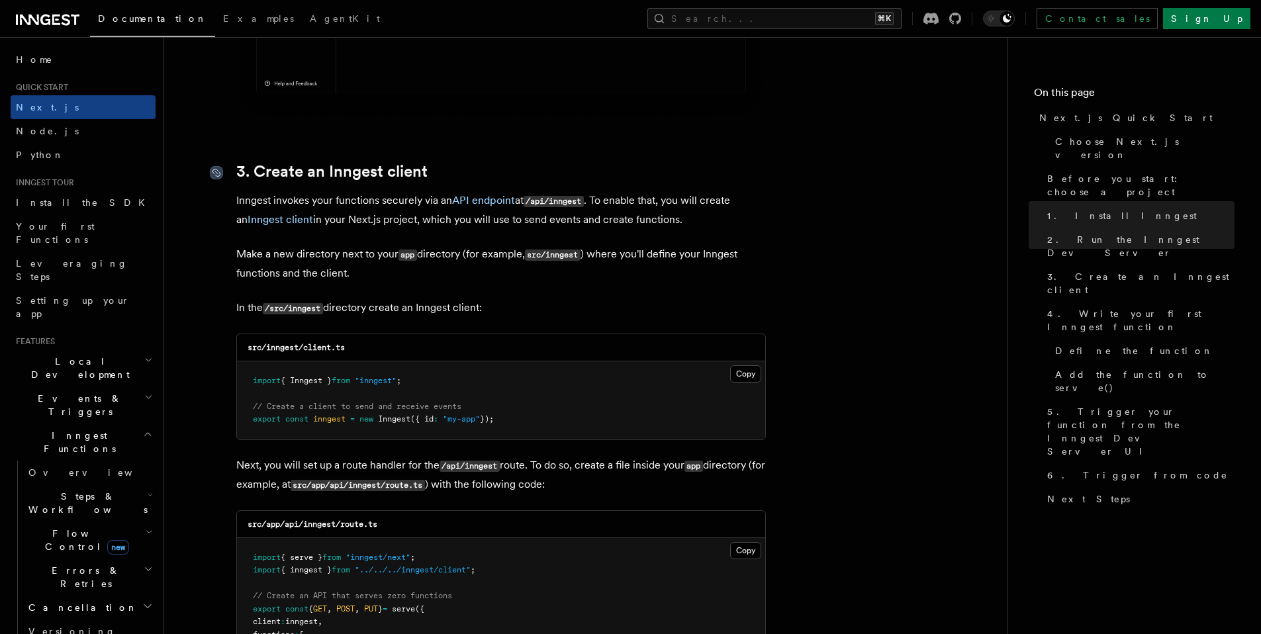
drag, startPoint x: 240, startPoint y: 255, endPoint x: 387, endPoint y: 256, distance: 147.6
click at [387, 256] on p "Make a new directory next to your app directory (for example, src/inngest ) whe…" at bounding box center [501, 264] width 530 height 38
click at [396, 260] on p "Make a new directory next to your app directory (for example, src/inngest ) whe…" at bounding box center [501, 264] width 530 height 38
click at [585, 268] on p "Make a new directory next to your app directory (for example, src/inngest ) whe…" at bounding box center [501, 264] width 530 height 38
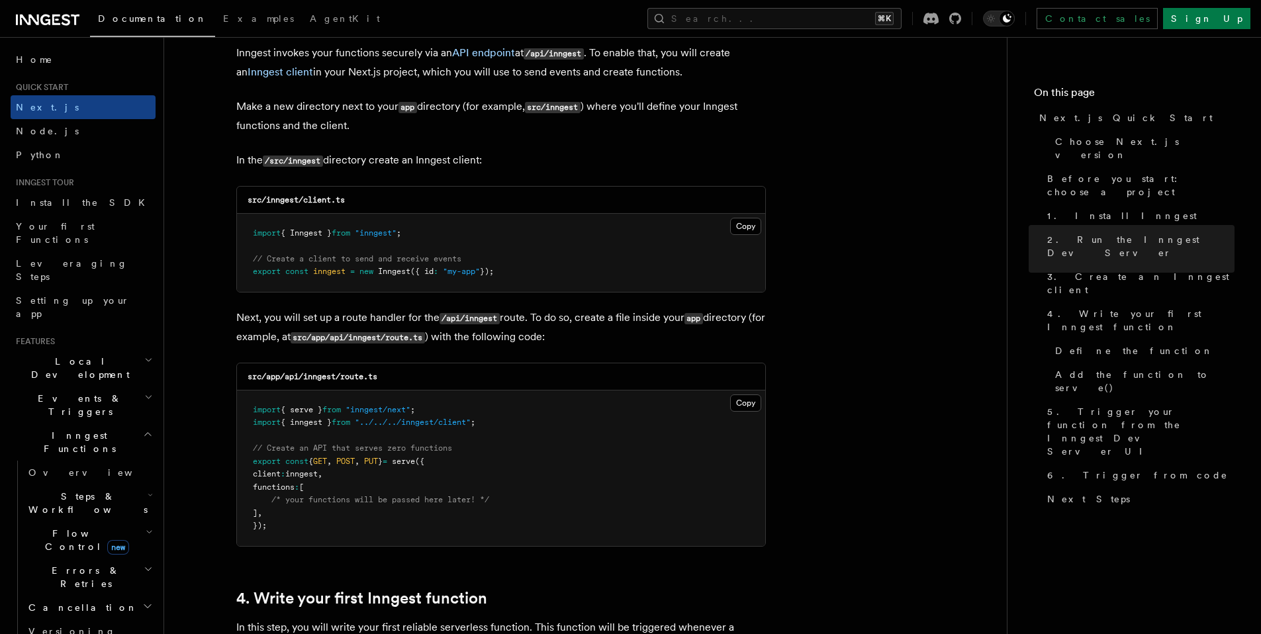
scroll to position [1894, 0]
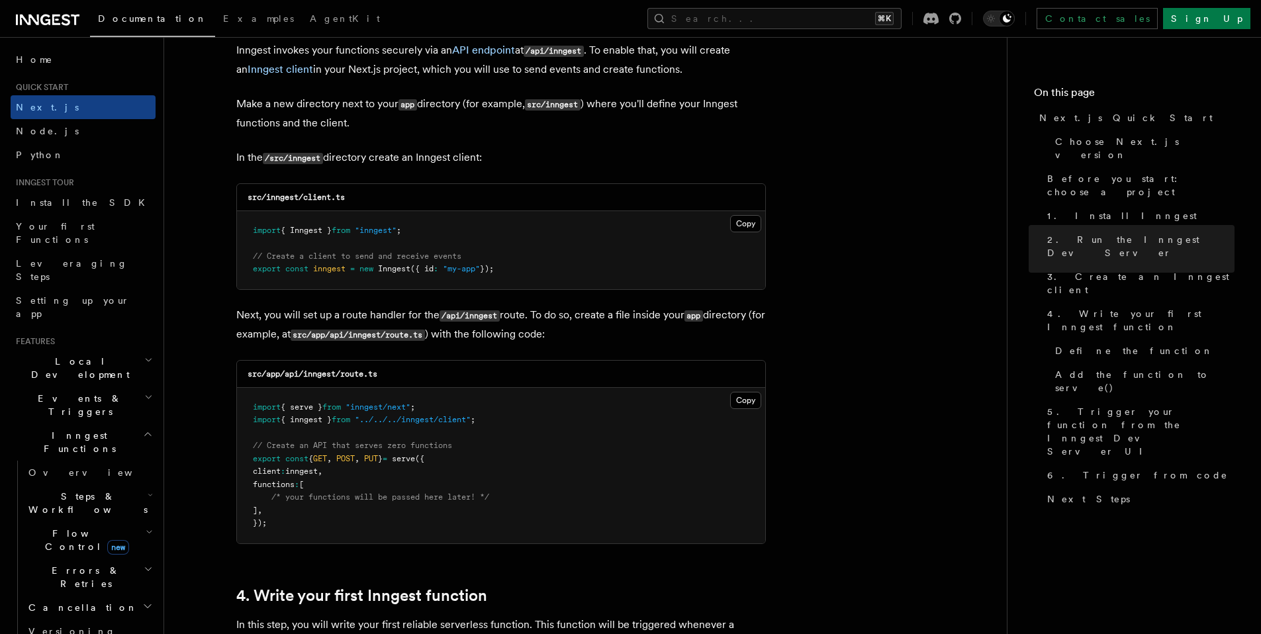
click at [262, 322] on p "Next, you will set up a route handler for the /api/inngest route. To do so, cre…" at bounding box center [501, 325] width 530 height 38
click at [253, 315] on p "Next, you will set up a route handler for the /api/inngest route. To do so, cre…" at bounding box center [501, 325] width 530 height 38
drag, startPoint x: 263, startPoint y: 316, endPoint x: 419, endPoint y: 319, distance: 156.3
click at [420, 319] on p "Next, you will set up a route handler for the /api/inngest route. To do so, cre…" at bounding box center [501, 325] width 530 height 38
click at [419, 319] on p "Next, you will set up a route handler for the /api/inngest route. To do so, cre…" at bounding box center [501, 325] width 530 height 38
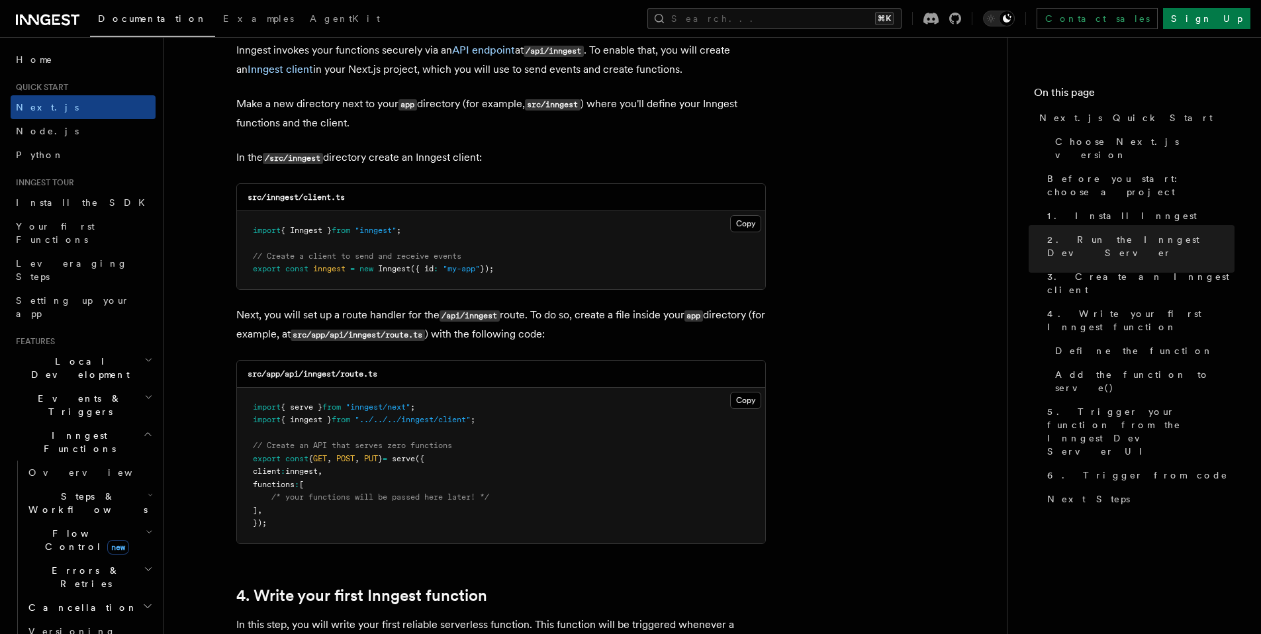
click at [544, 381] on div "src/app/api/inngest/route.ts" at bounding box center [501, 374] width 528 height 27
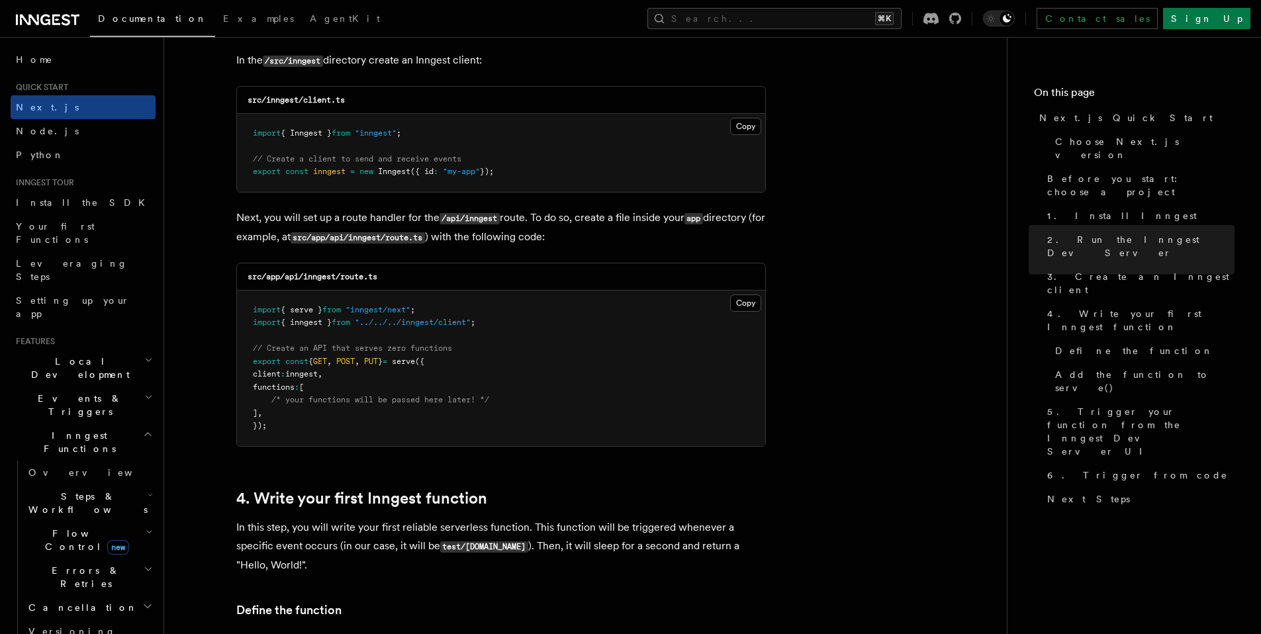
scroll to position [2000, 0]
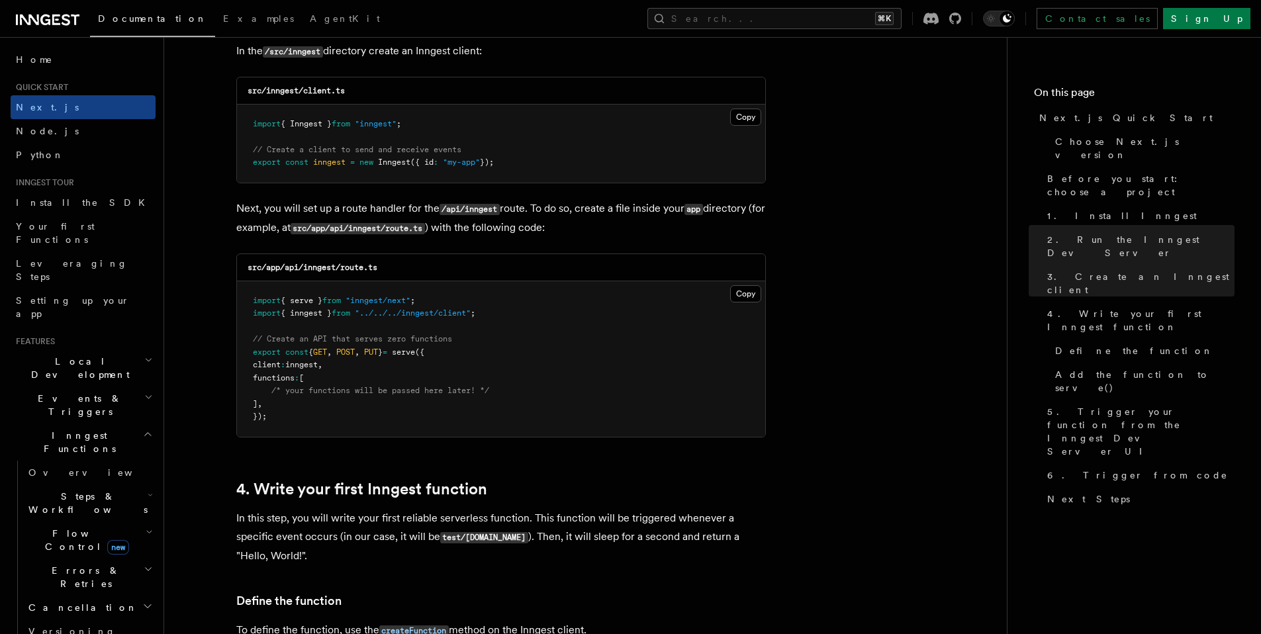
click at [546, 360] on pre "import { serve } from "inngest/next" ; import { inngest } from "../../../innges…" at bounding box center [501, 359] width 528 height 156
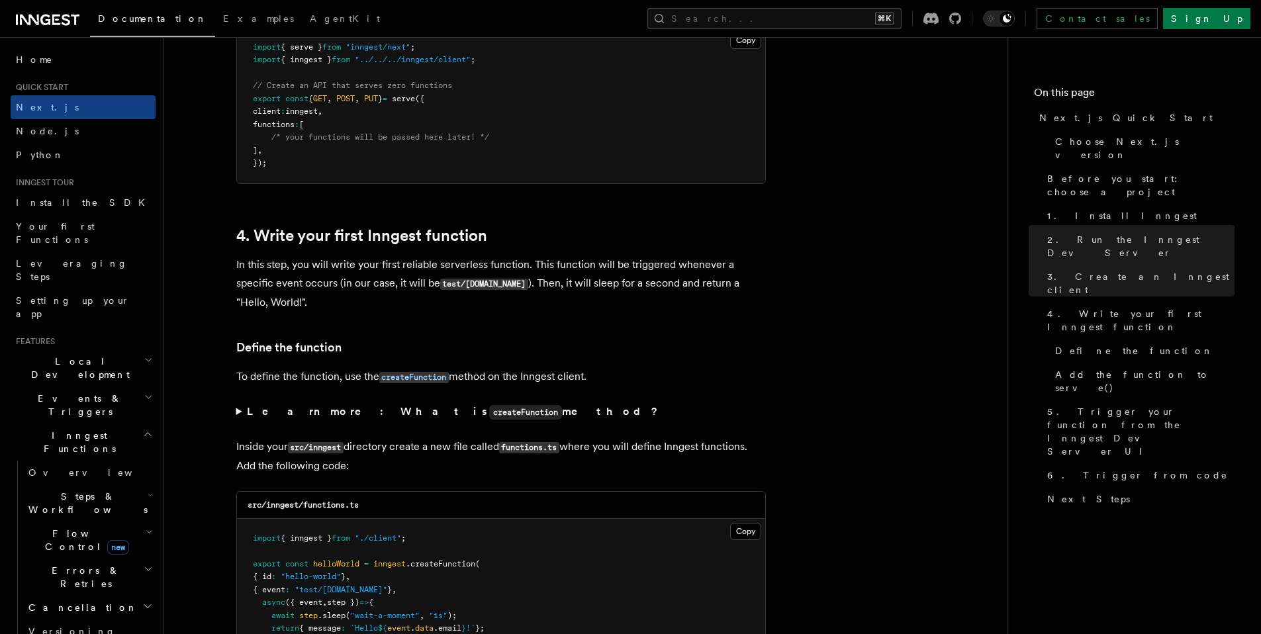
scroll to position [2275, 0]
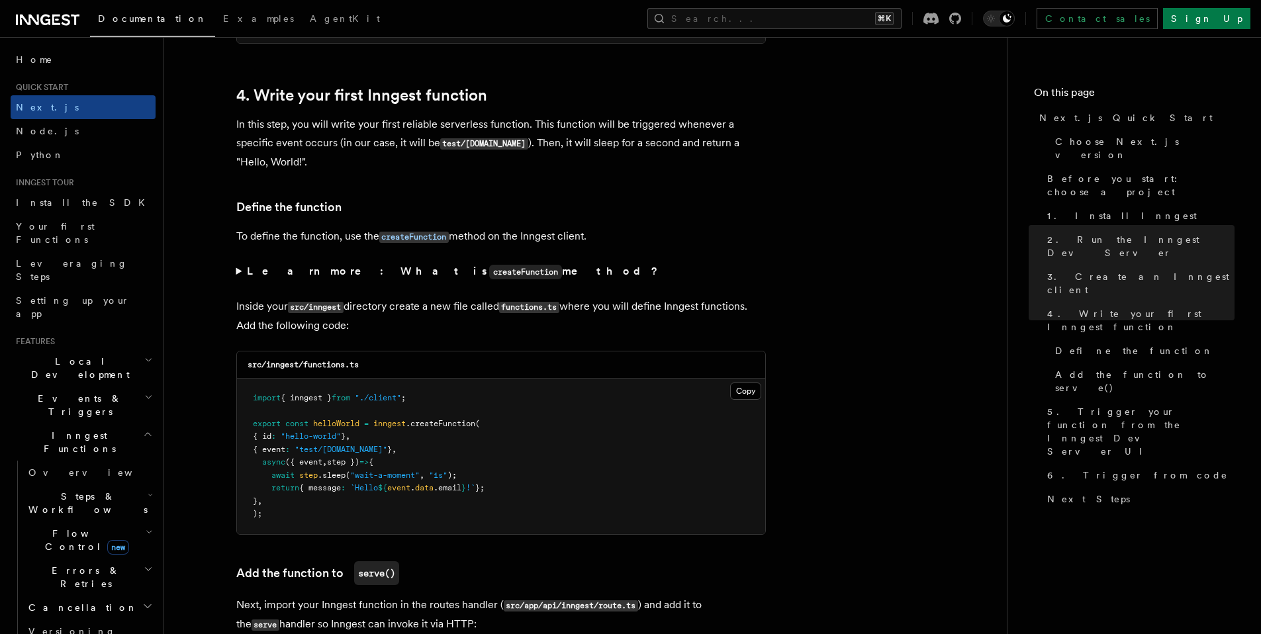
scroll to position [2396, 0]
click at [241, 275] on summary "Learn more: What is createFunction method?" at bounding box center [501, 269] width 530 height 19
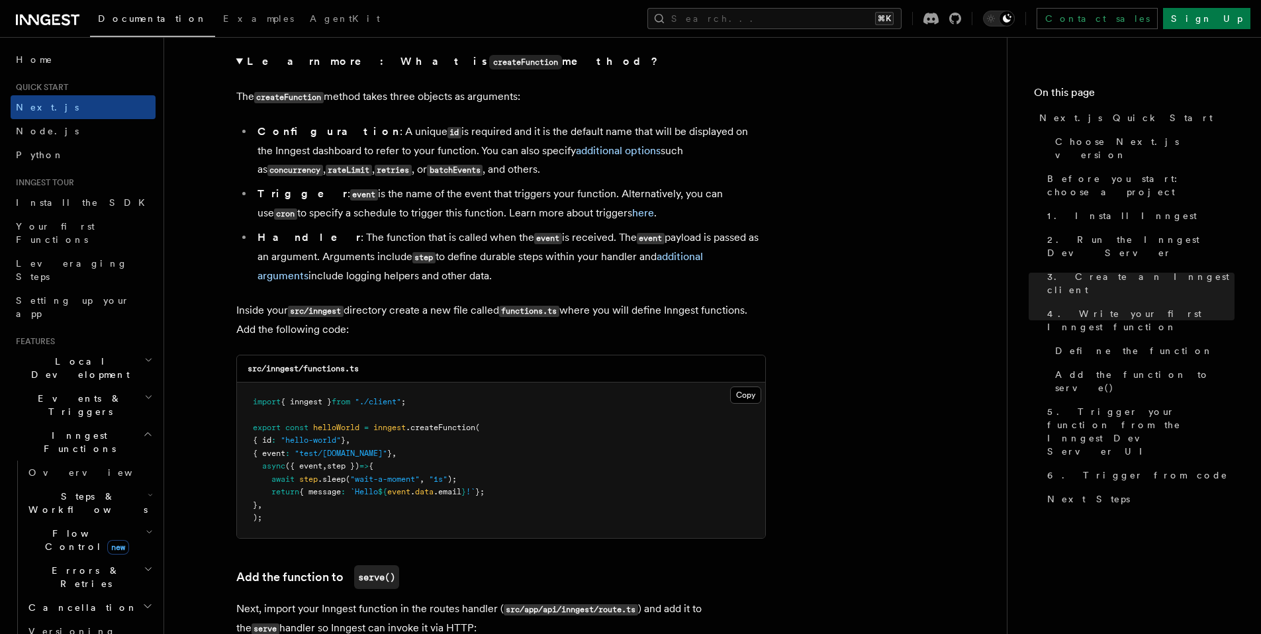
scroll to position [2606, 0]
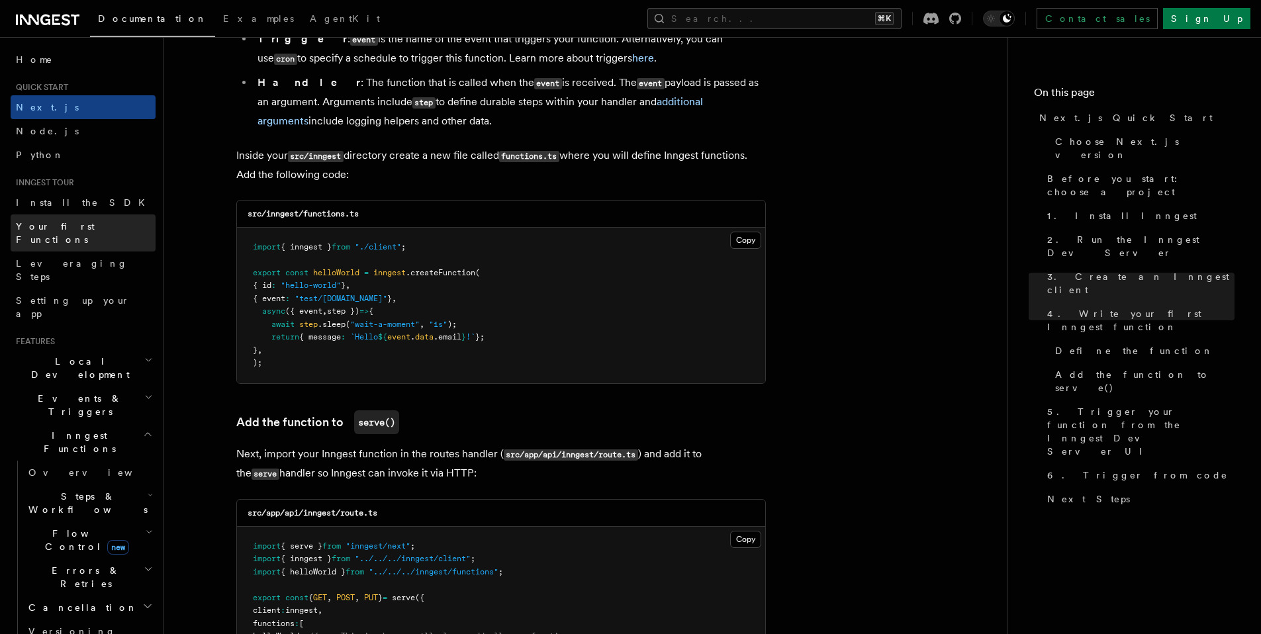
scroll to position [2762, 0]
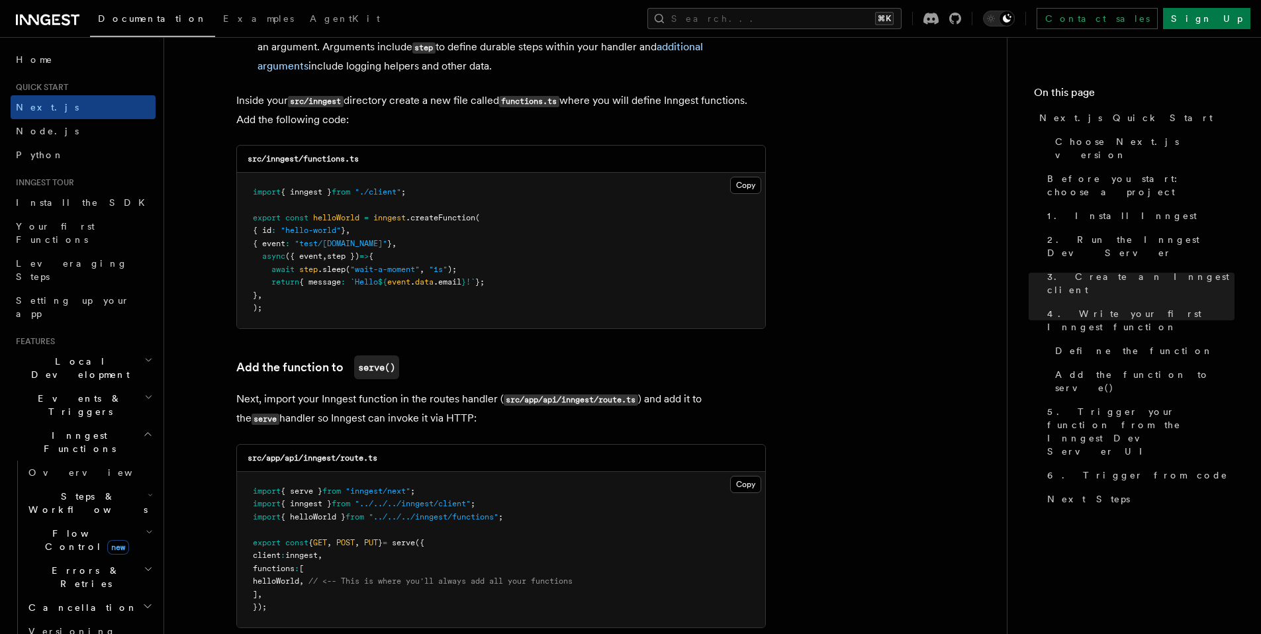
scroll to position [2816, 0]
click at [548, 252] on pre "import { inngest } from "./client" ; export const helloWorld = inngest .createF…" at bounding box center [501, 249] width 528 height 156
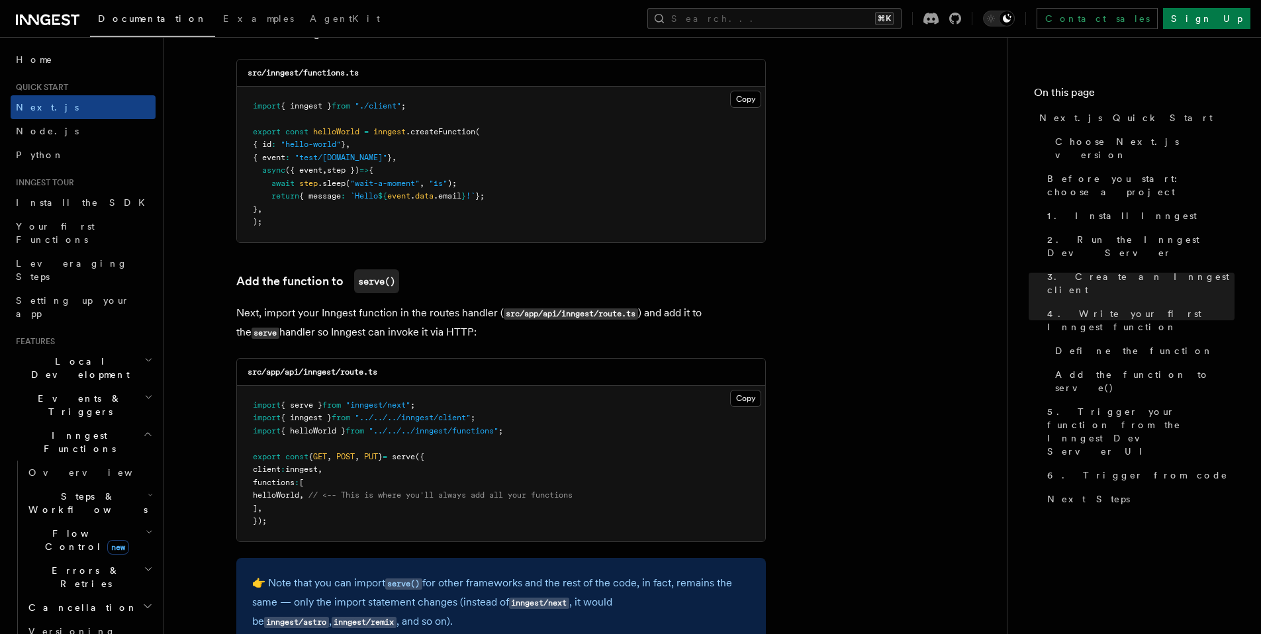
scroll to position [2908, 0]
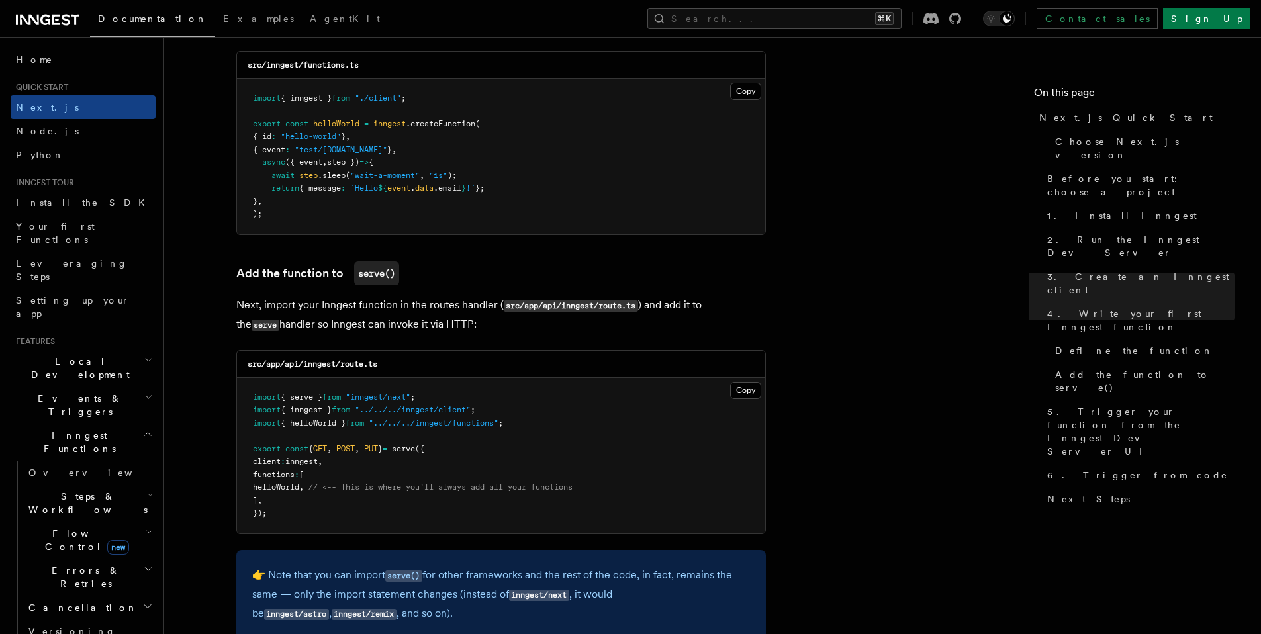
click at [537, 234] on pre "import { inngest } from "./client" ; export const helloWorld = inngest .createF…" at bounding box center [501, 157] width 528 height 156
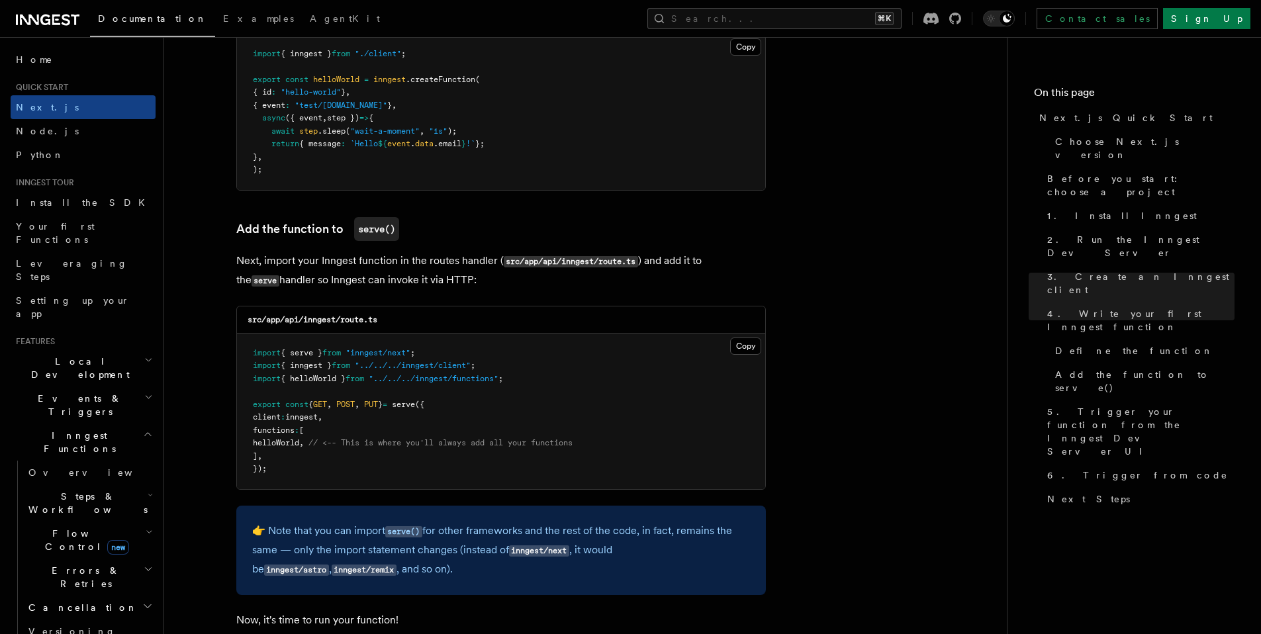
scroll to position [2956, 0]
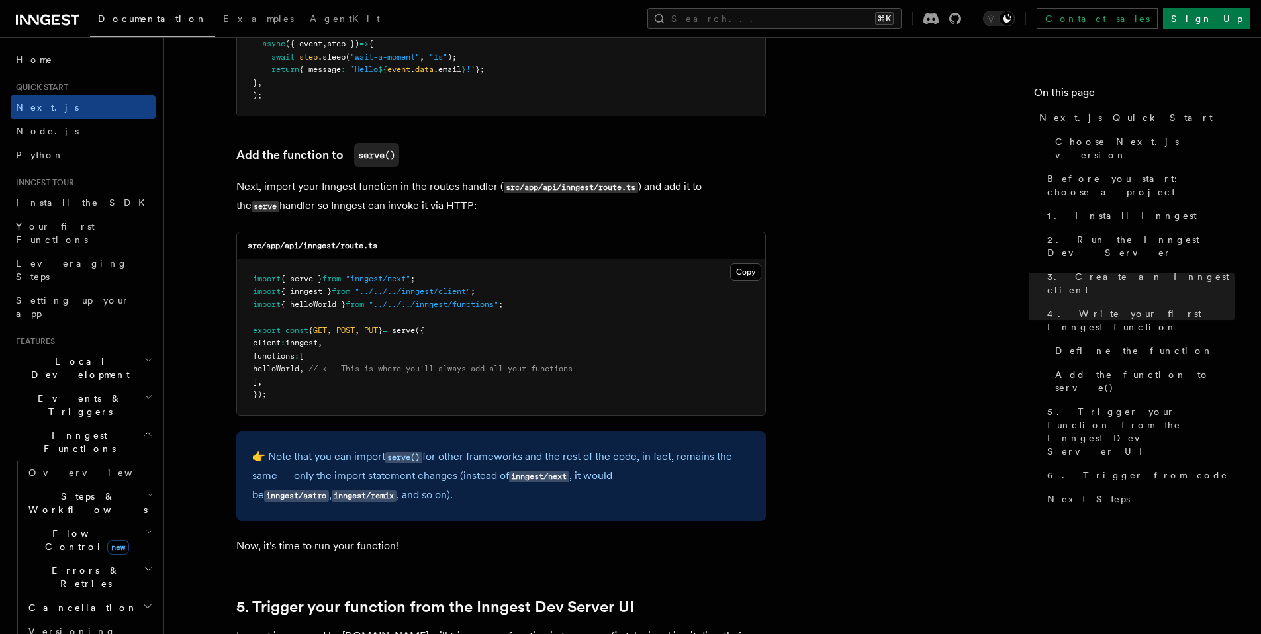
scroll to position [3027, 0]
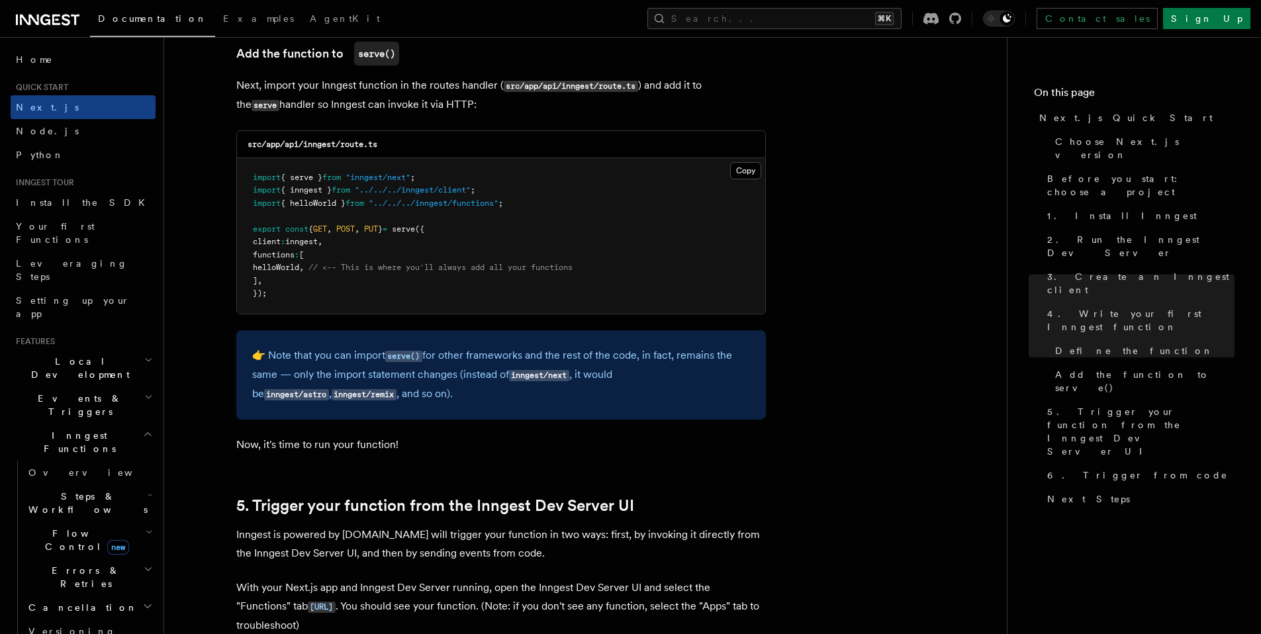
scroll to position [3130, 0]
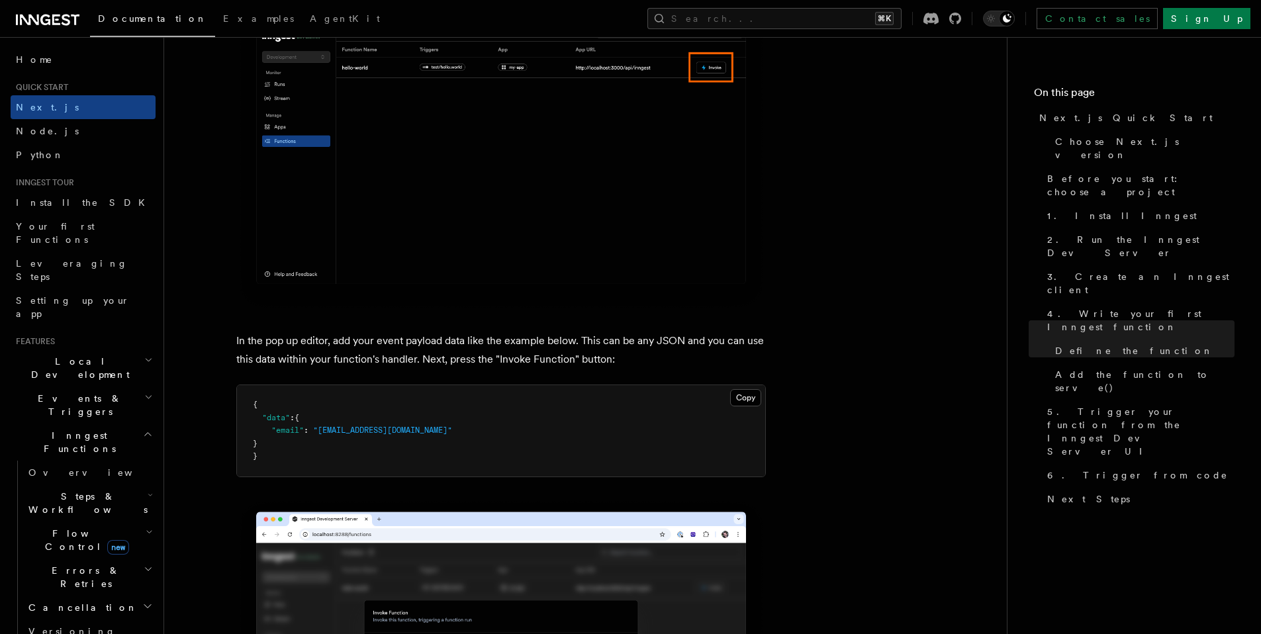
scroll to position [4386, 0]
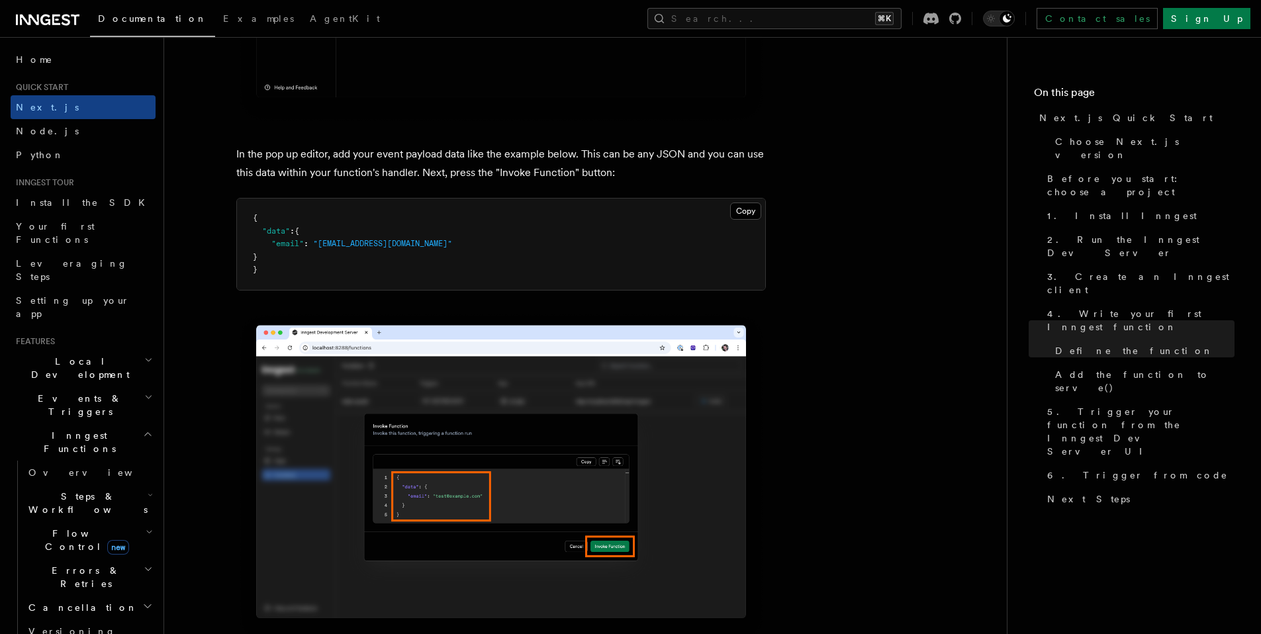
click at [208, 279] on article "Quick start Next.js Quick Start In this tutorial you will add Inngest to a Next…" at bounding box center [585, 343] width 800 height 9342
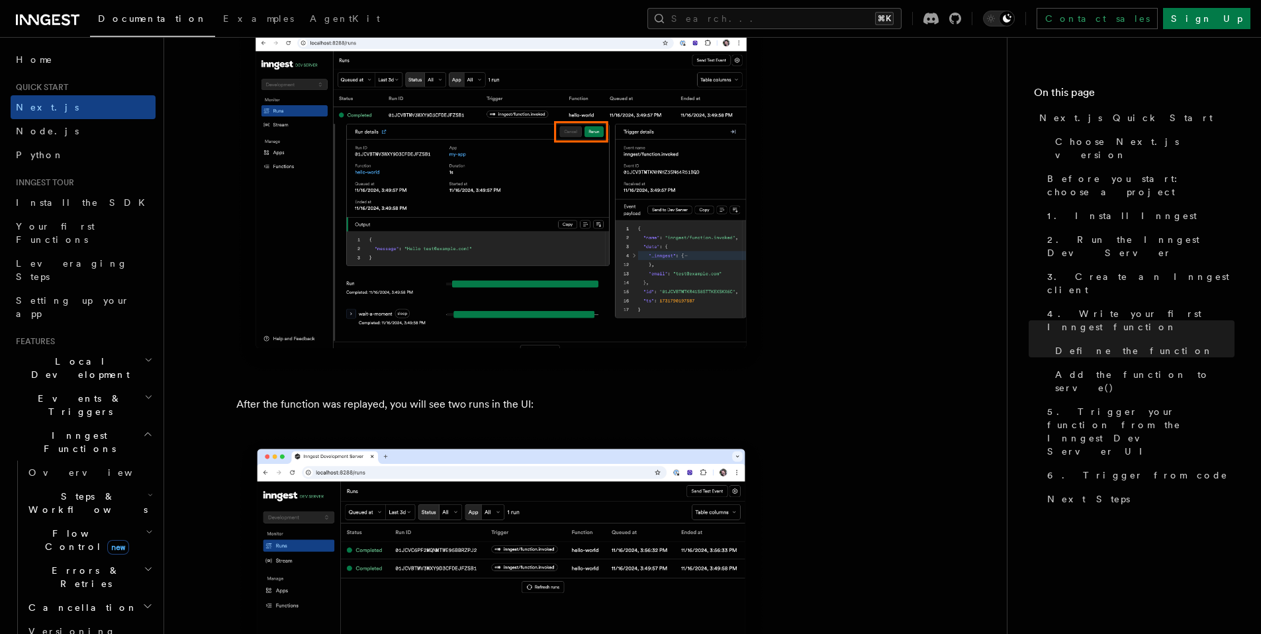
scroll to position [6410, 0]
